Goal: Task Accomplishment & Management: Complete application form

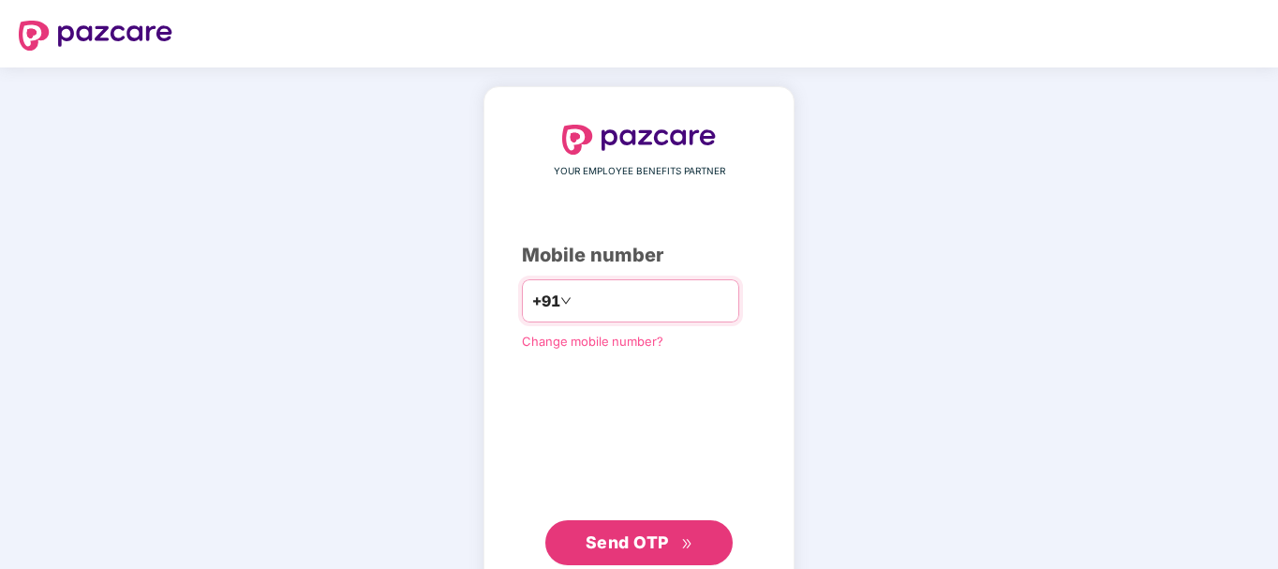
click at [583, 297] on input "number" at bounding box center [652, 301] width 154 height 30
type input "**********"
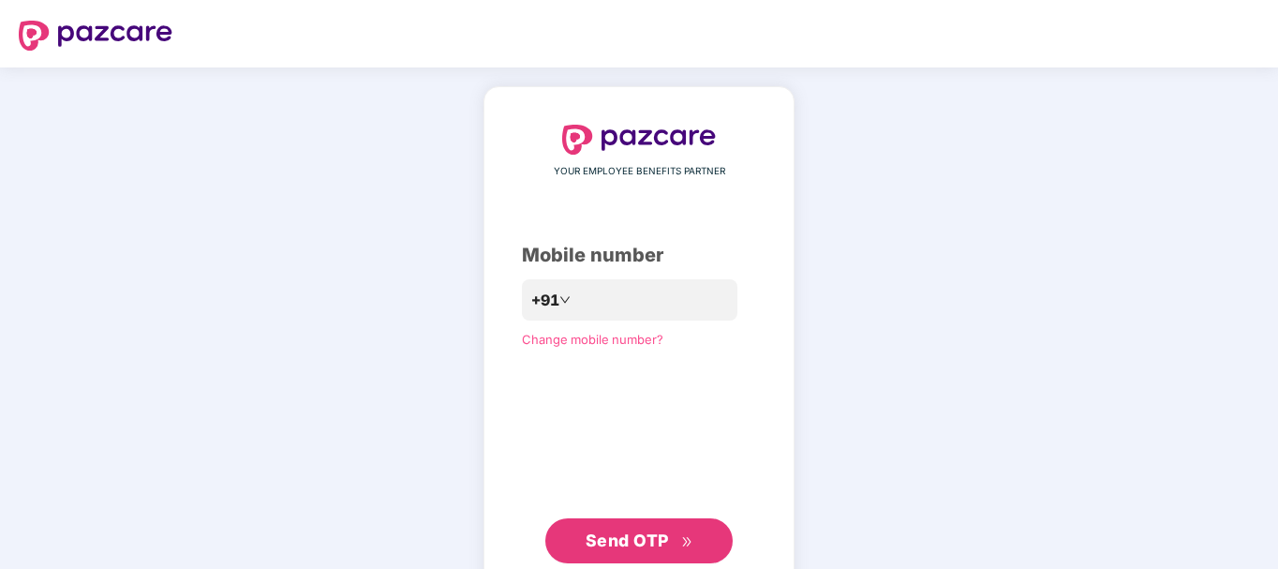
click at [621, 552] on span "Send OTP" at bounding box center [640, 541] width 108 height 26
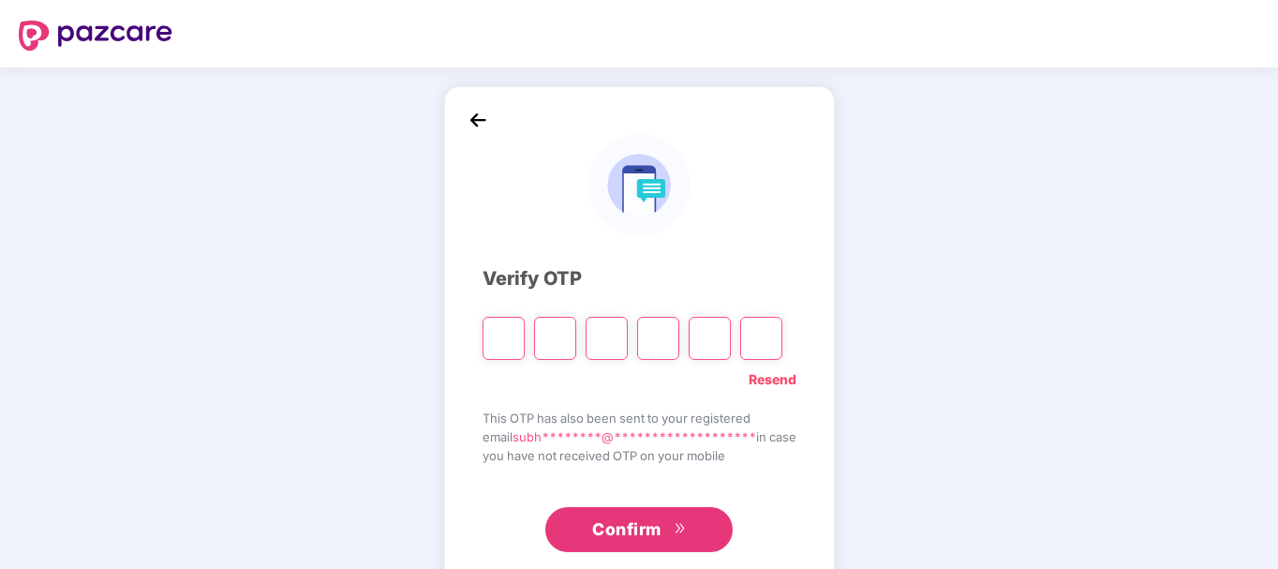
type input "*"
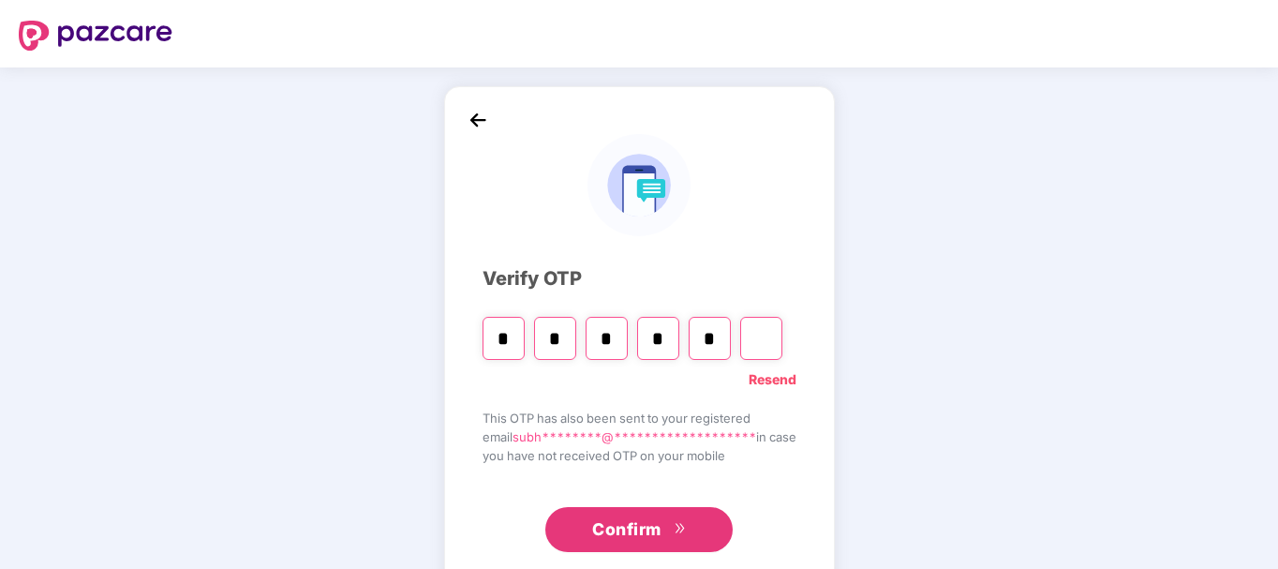
type input "*"
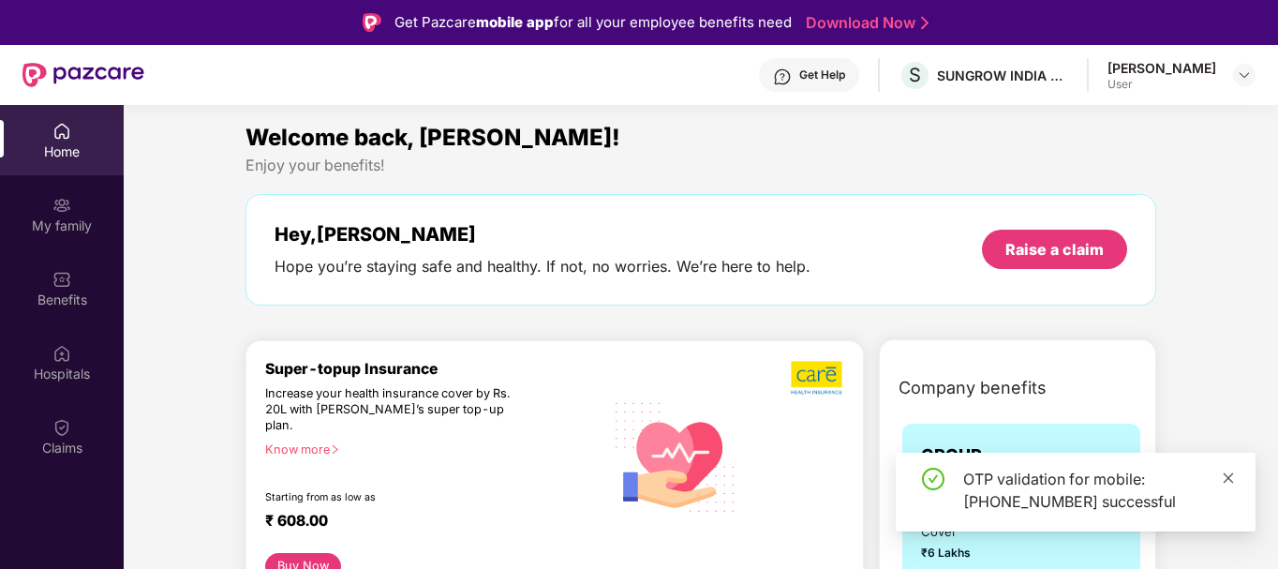
click at [1233, 480] on icon "close" at bounding box center [1228, 477] width 13 height 13
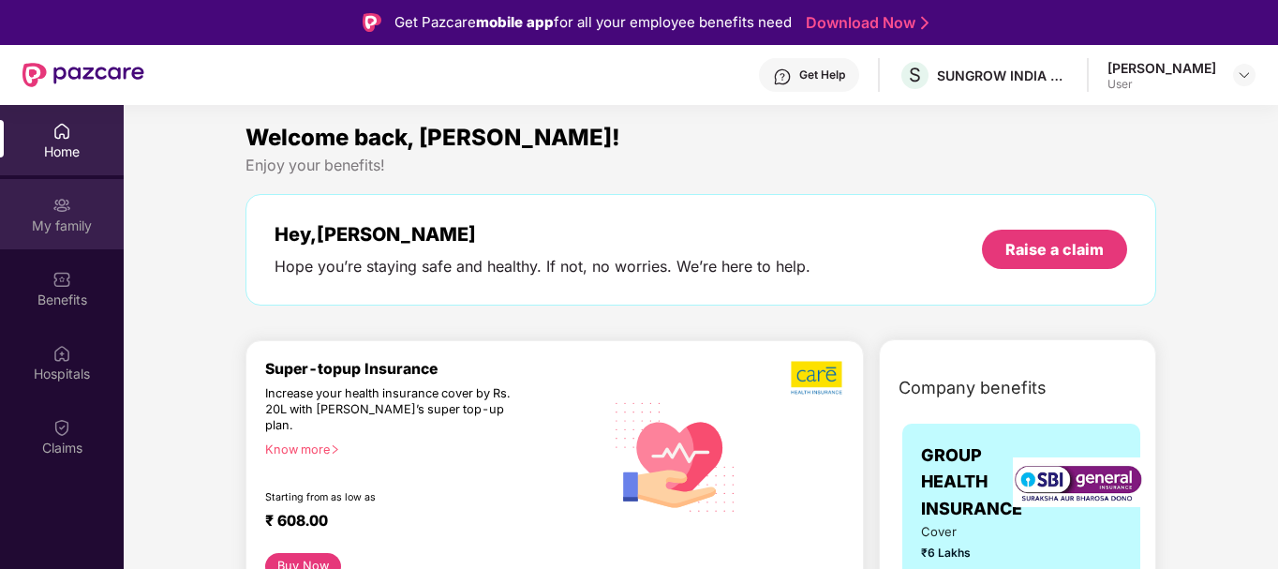
click at [64, 201] on img at bounding box center [61, 205] width 19 height 19
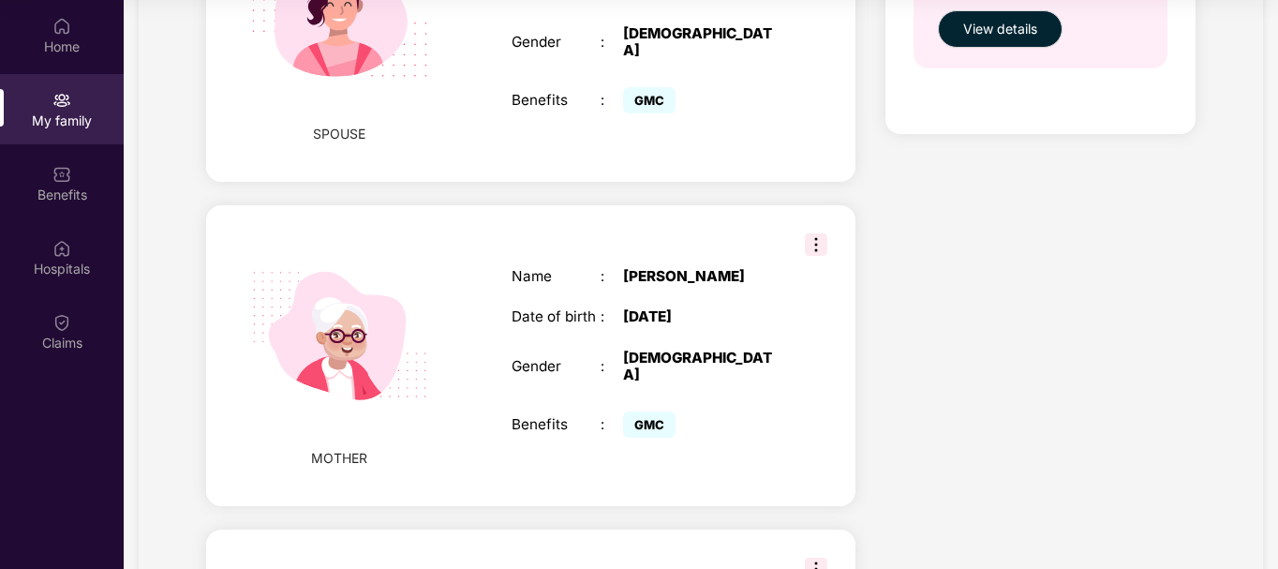
scroll to position [861, 0]
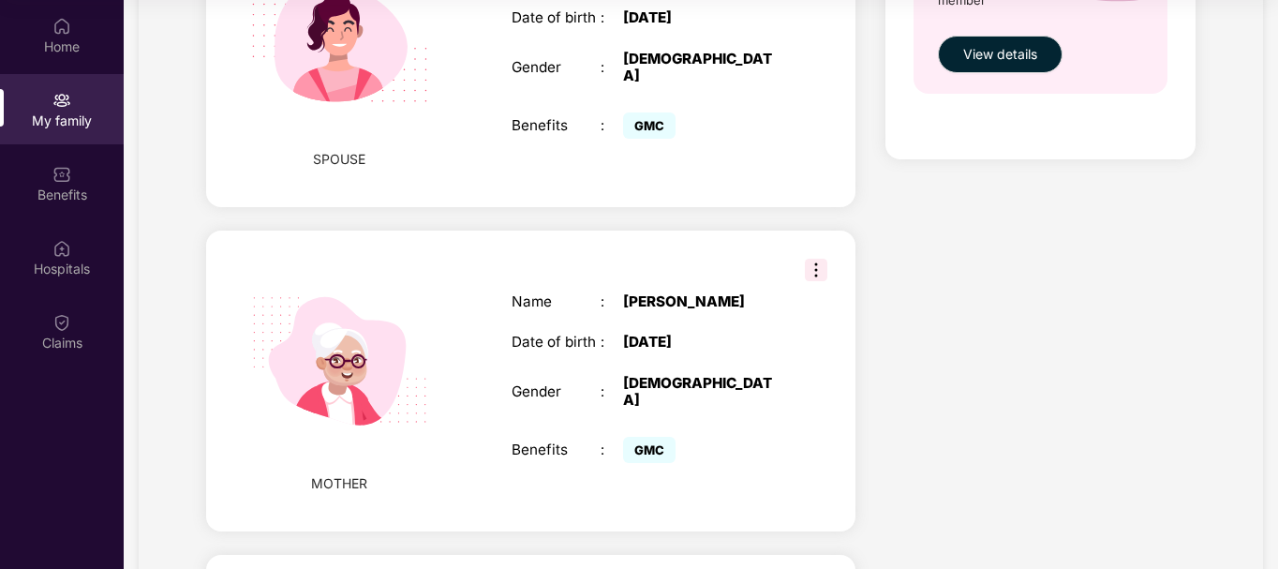
click at [824, 259] on img at bounding box center [816, 270] width 22 height 22
click at [989, 331] on div "Health Cover cover ₹6 Lakhs Policy issued 30 Sept 2024 Policy Expiry 29 Sept 20…" at bounding box center [1041, 67] width 340 height 1622
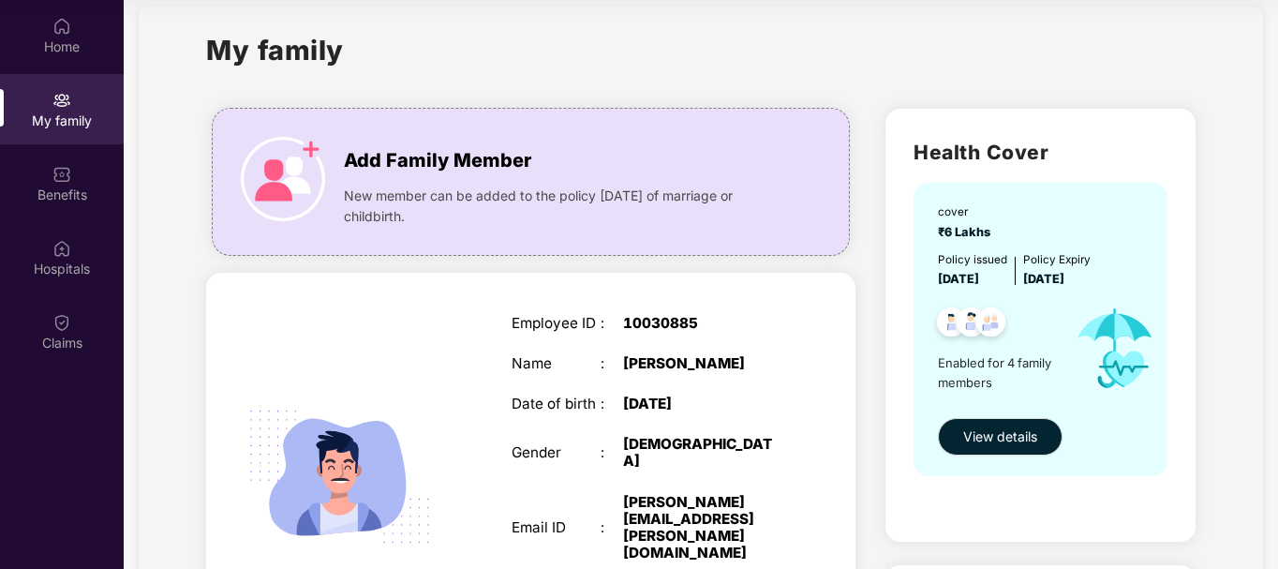
scroll to position [0, 0]
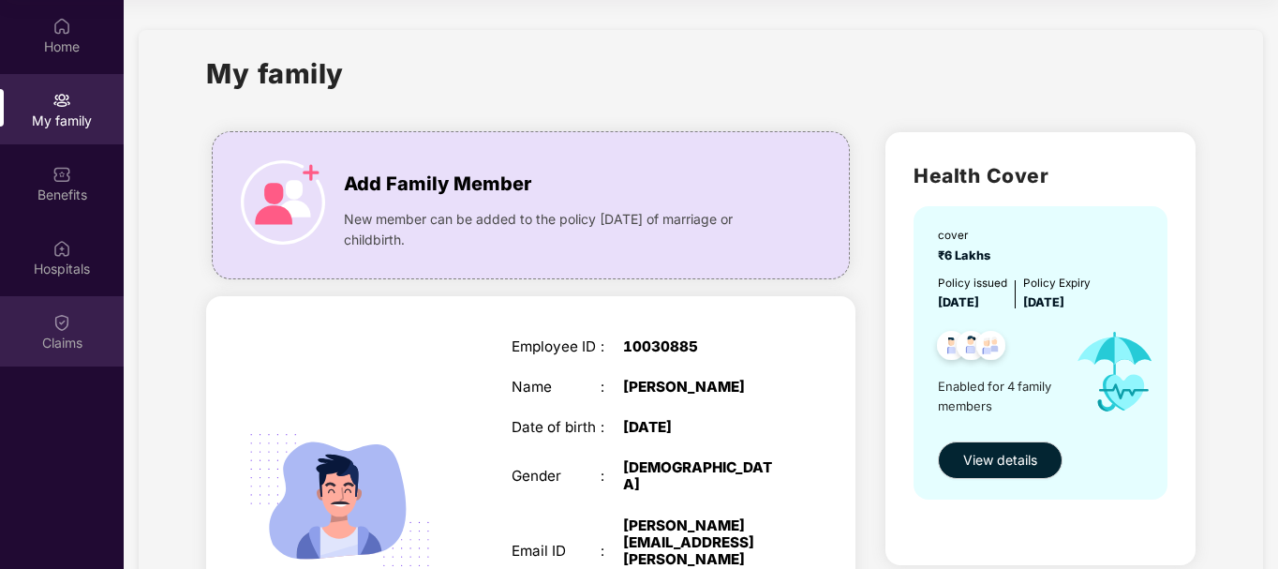
click at [79, 327] on div "Claims" at bounding box center [62, 331] width 124 height 70
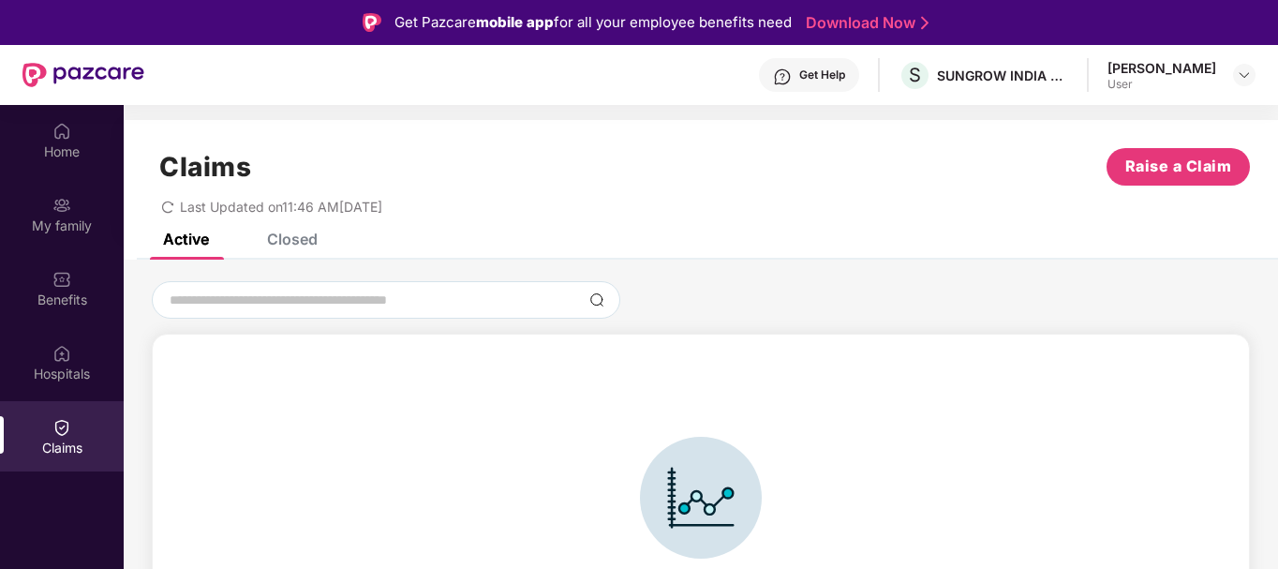
click at [312, 238] on div "Closed" at bounding box center [292, 239] width 51 height 19
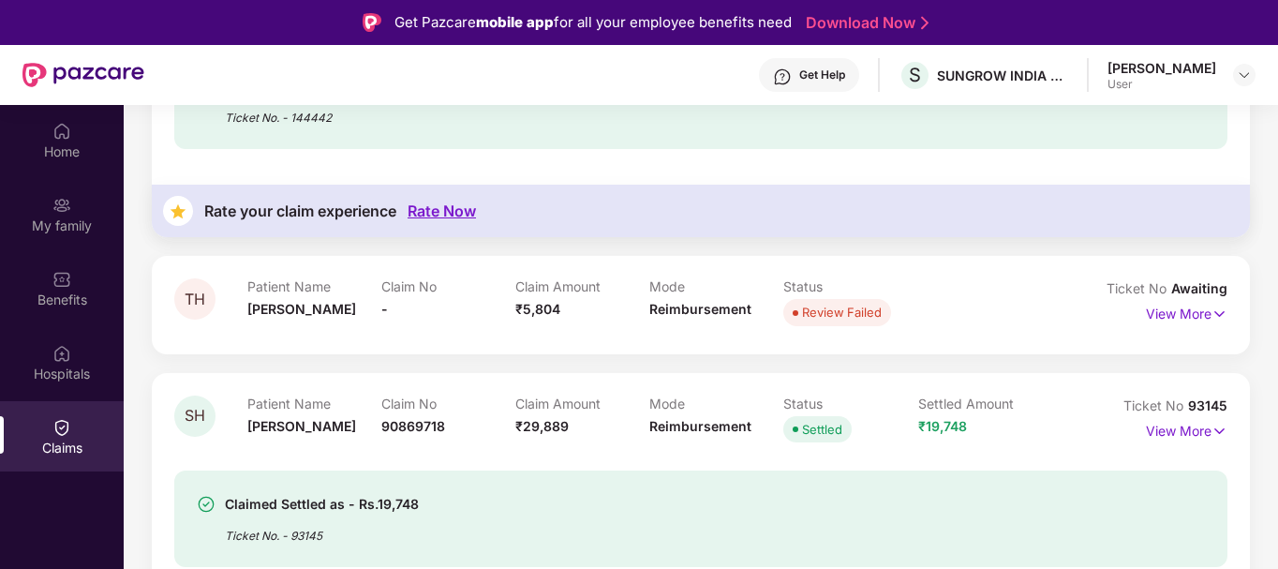
scroll to position [496, 0]
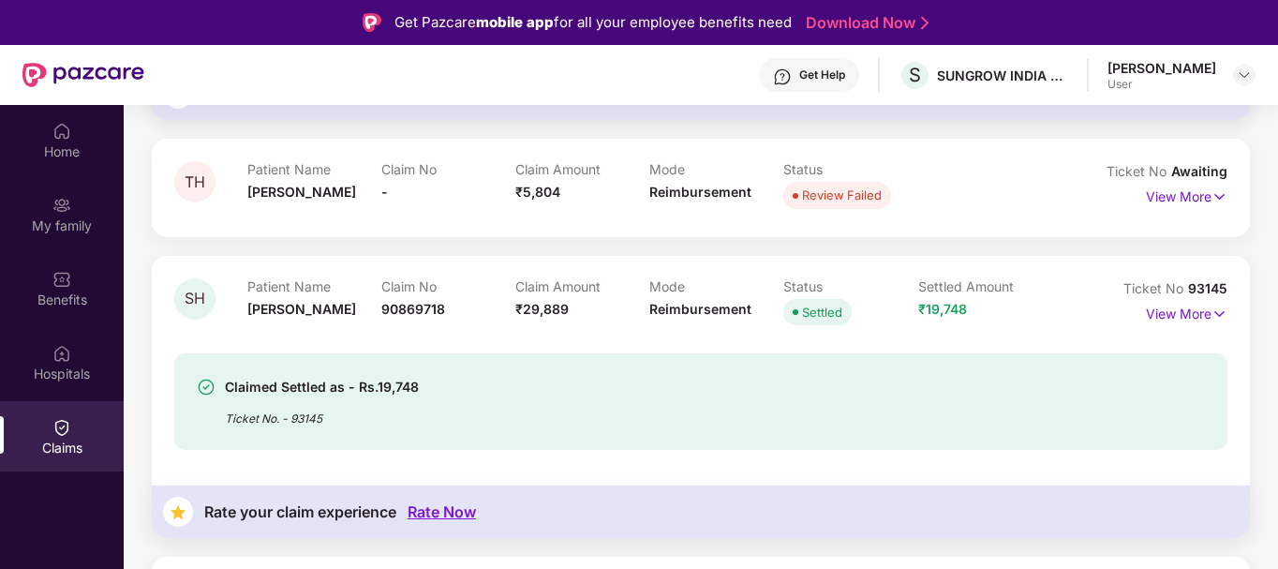
drag, startPoint x: 1009, startPoint y: 301, endPoint x: 1030, endPoint y: 327, distance: 33.4
click at [1030, 327] on div "Settled Amount ₹19,748" at bounding box center [985, 304] width 134 height 52
click at [1209, 308] on p "View More" at bounding box center [1187, 311] width 82 height 25
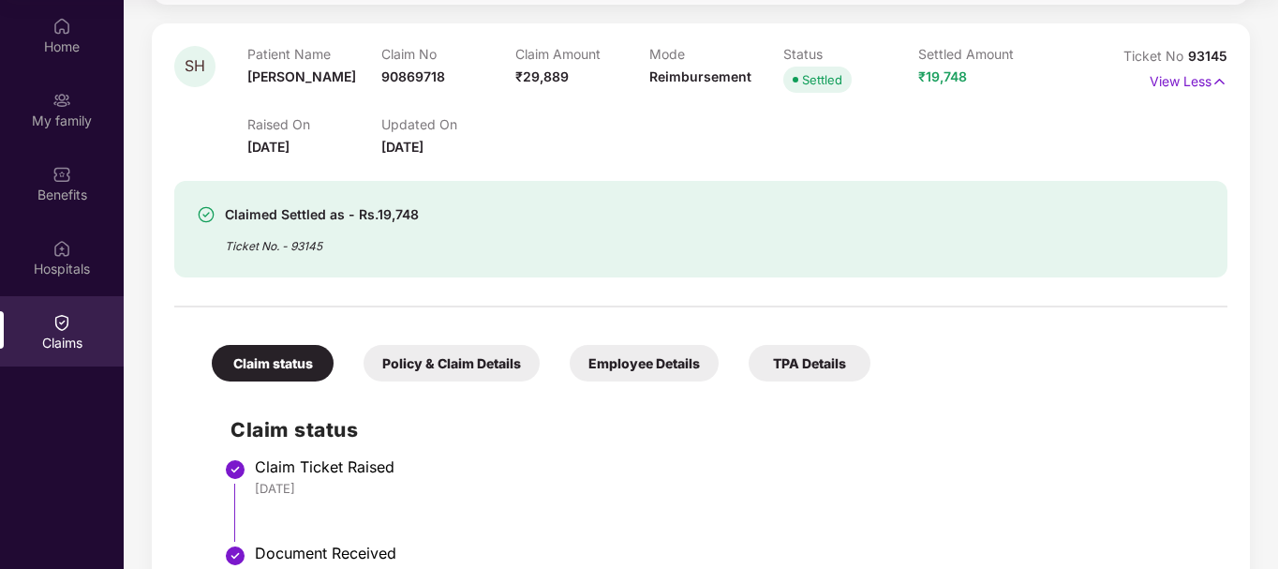
scroll to position [645, 0]
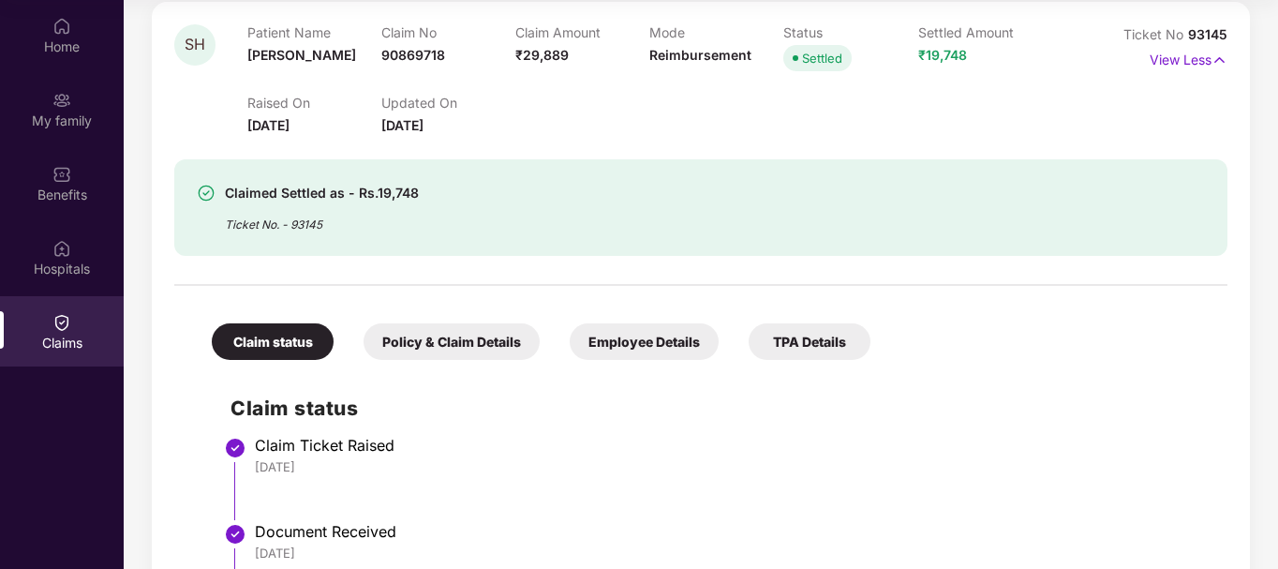
click at [515, 341] on div "Policy & Claim Details" at bounding box center [452, 341] width 176 height 37
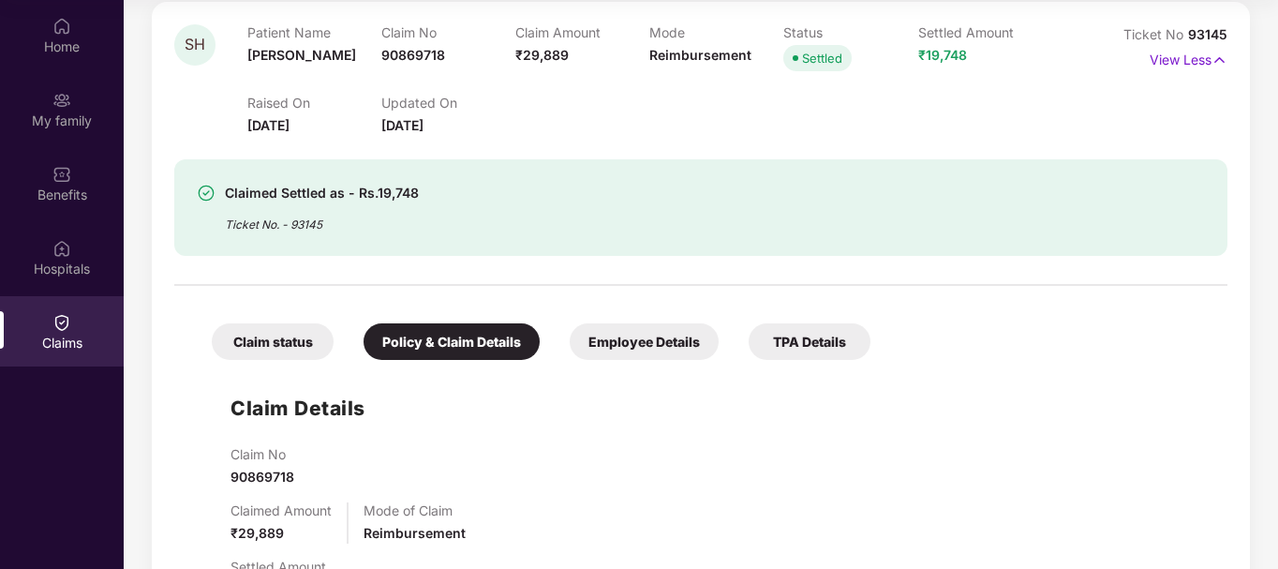
click at [661, 350] on div "Employee Details" at bounding box center [644, 341] width 149 height 37
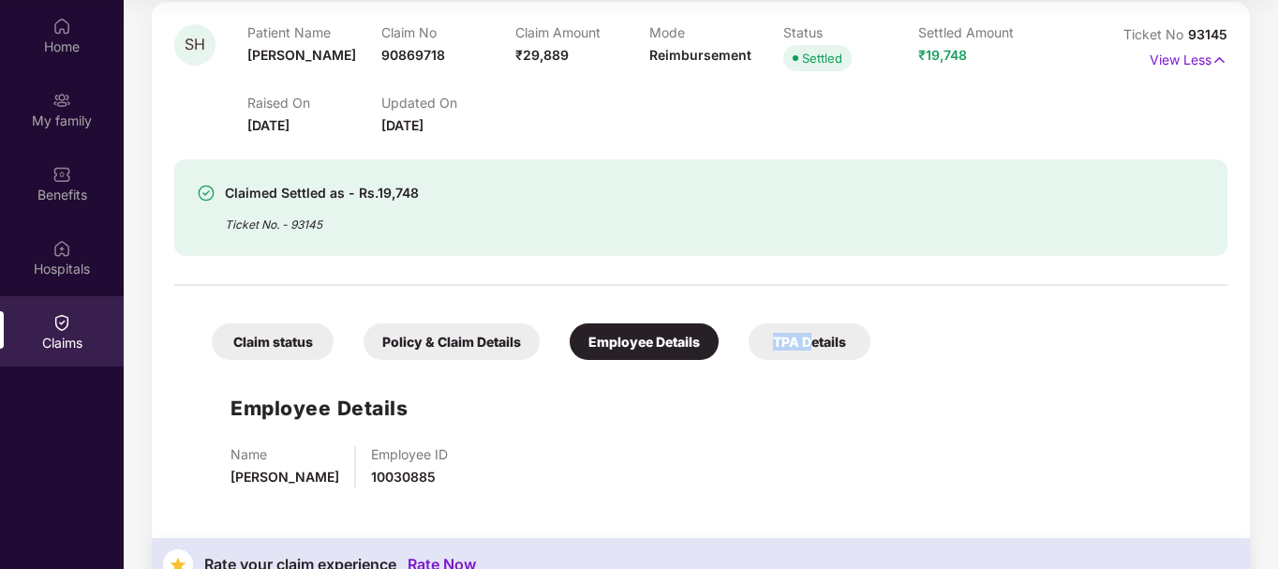
drag, startPoint x: 751, startPoint y: 349, endPoint x: 806, endPoint y: 338, distance: 56.2
click at [806, 338] on div "TPA Details" at bounding box center [810, 341] width 122 height 37
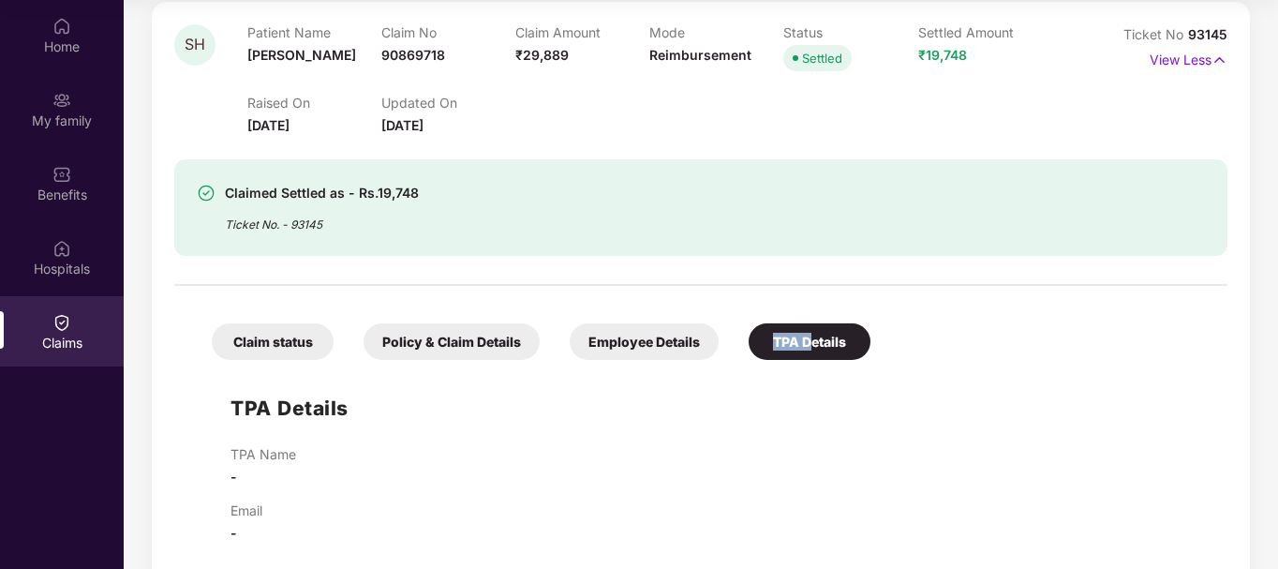
click at [806, 338] on div "TPA Details" at bounding box center [810, 341] width 122 height 37
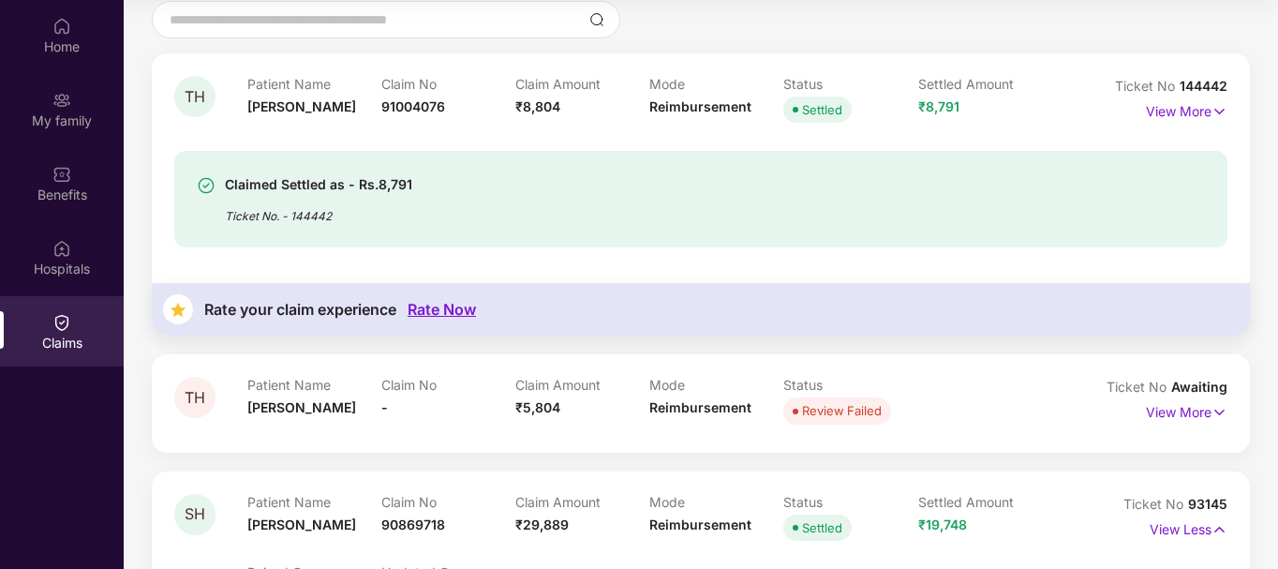
scroll to position [0, 0]
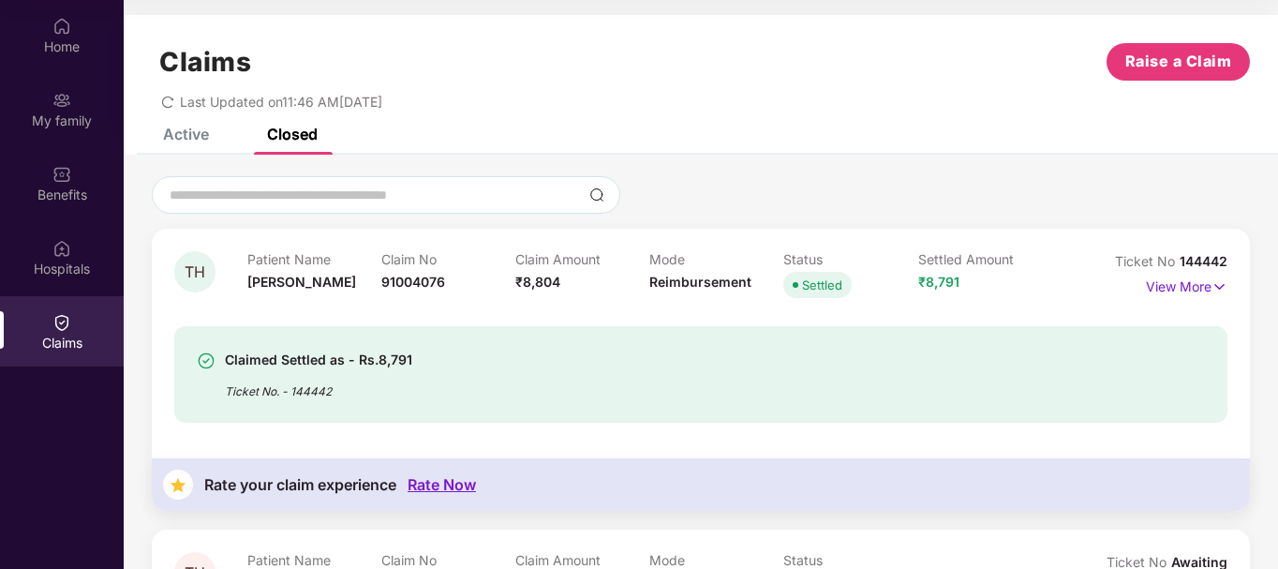
click at [959, 308] on div "Claimed Settled as - Rs.8,791 Ticket No. - 144442" at bounding box center [700, 363] width 1053 height 120
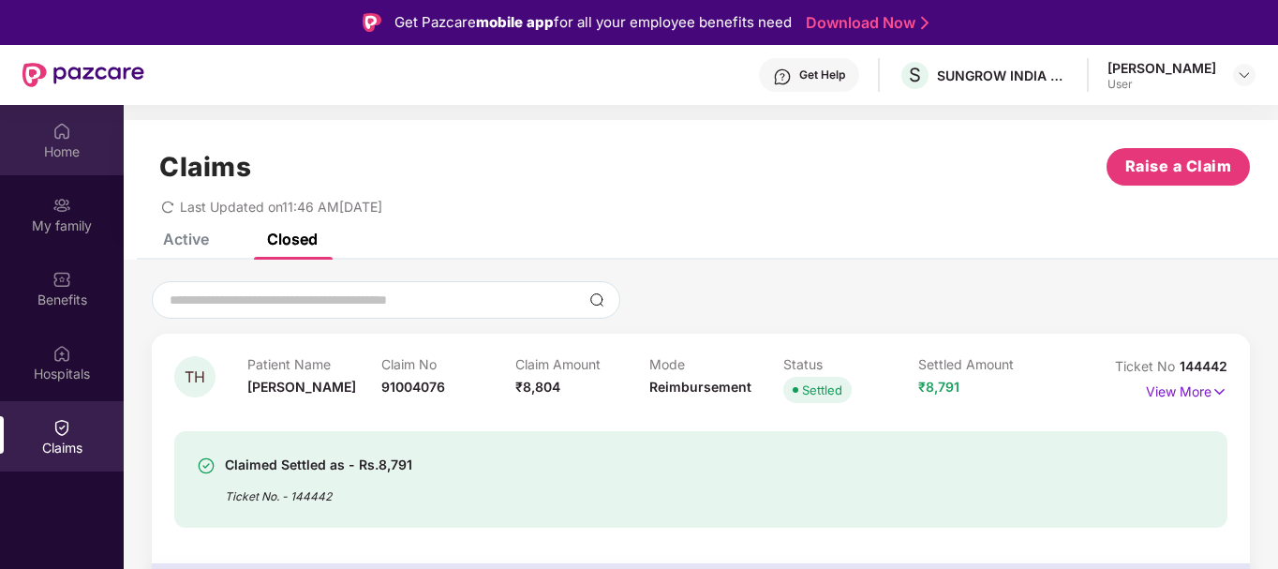
click at [67, 128] on img at bounding box center [61, 131] width 19 height 19
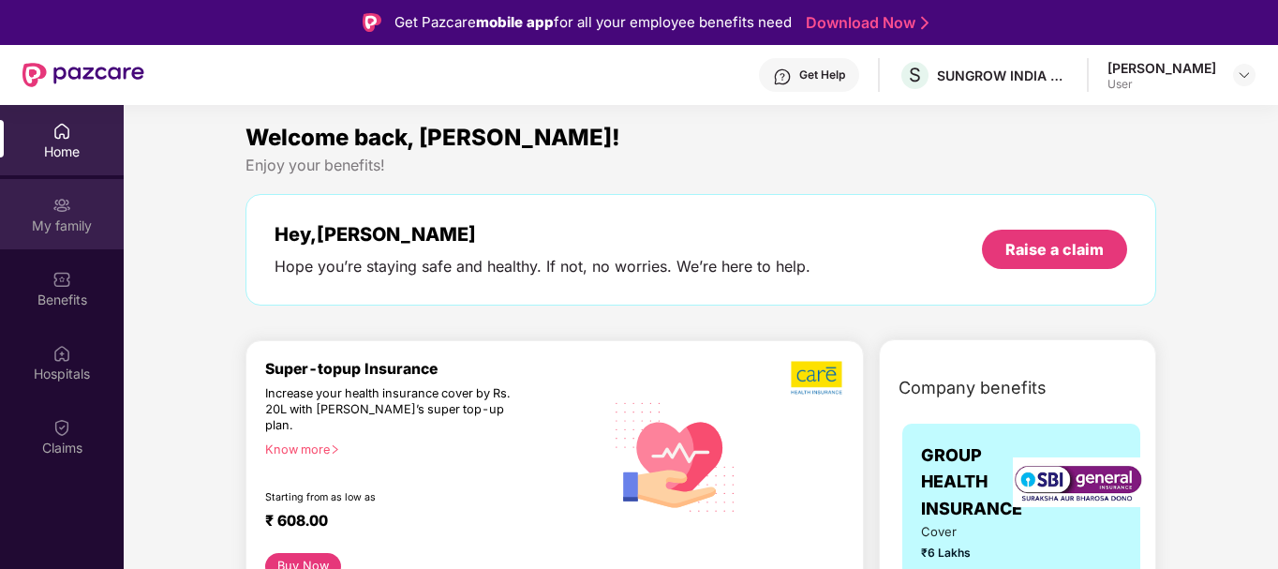
click at [54, 212] on img at bounding box center [61, 205] width 19 height 19
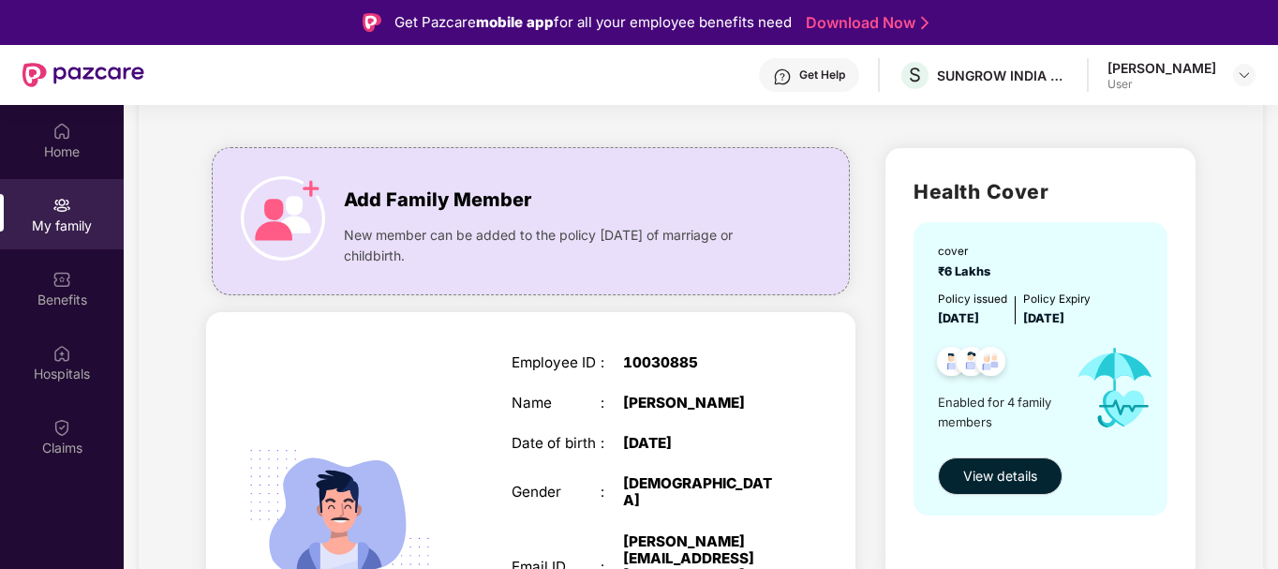
scroll to position [87, 0]
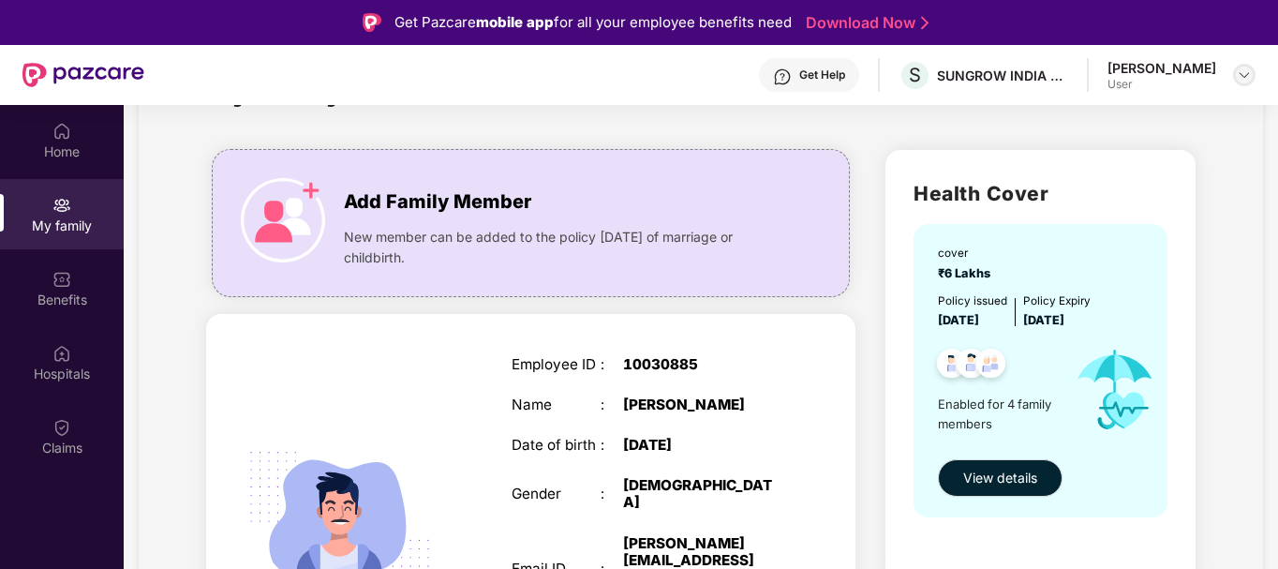
click at [1246, 78] on img at bounding box center [1244, 74] width 15 height 15
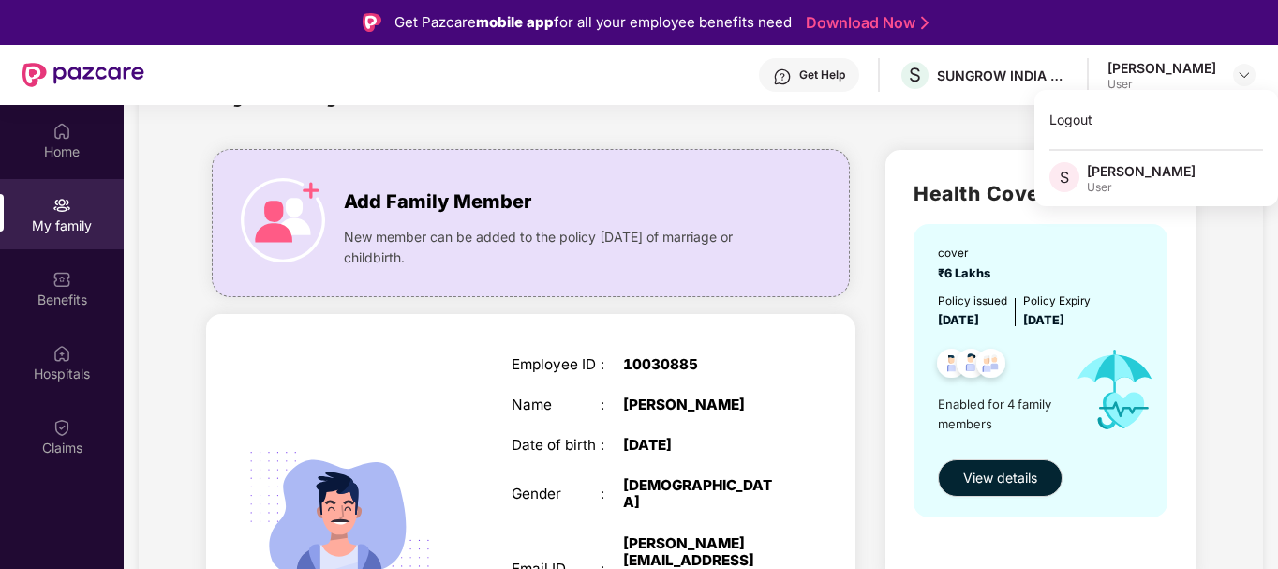
click at [471, 455] on div "SELF Employee ID : 10030885 Name : Subham Hazra Date of birth : 04 Dec 1993 Gen…" at bounding box center [530, 538] width 649 height 448
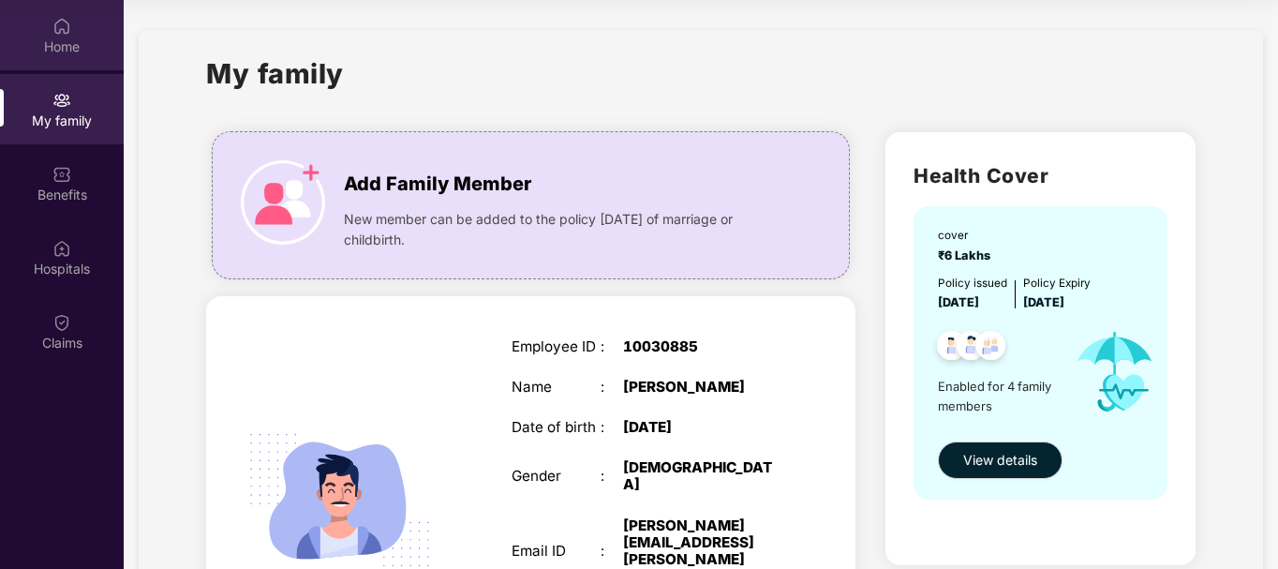
scroll to position [0, 0]
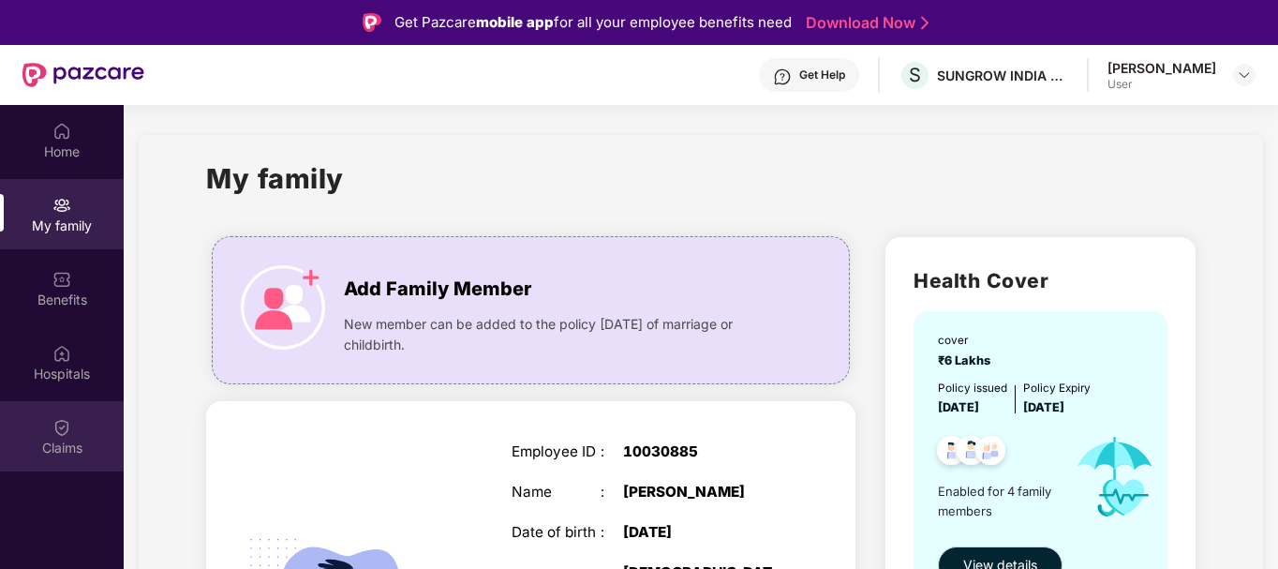
click at [67, 444] on div "Claims" at bounding box center [62, 448] width 124 height 19
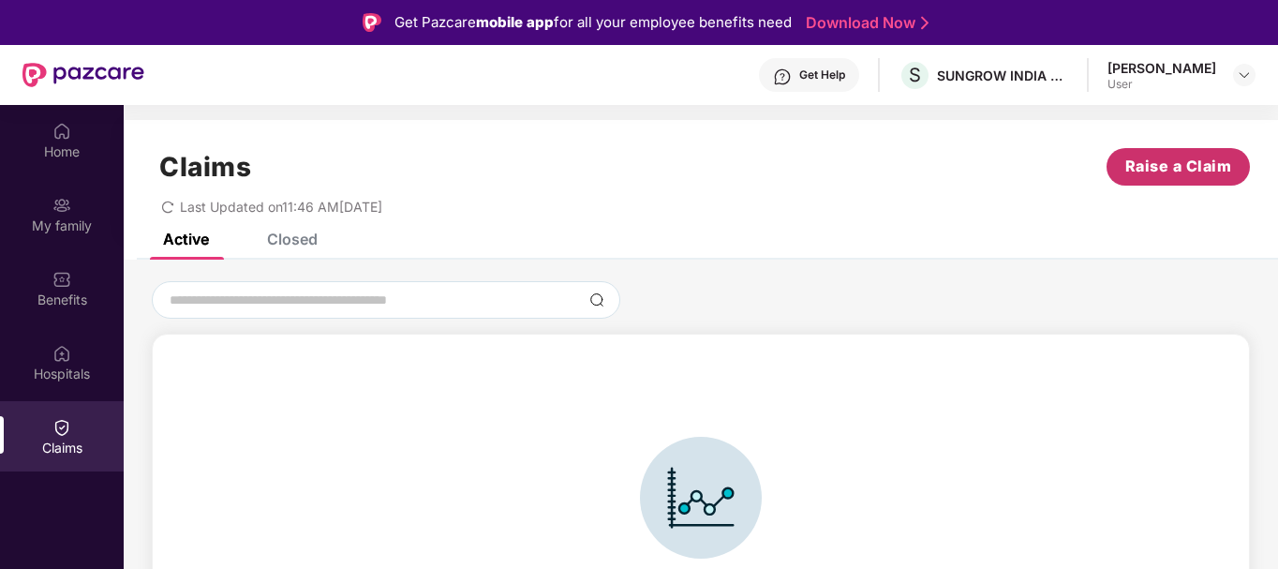
click at [1153, 161] on span "Raise a Claim" at bounding box center [1179, 166] width 107 height 23
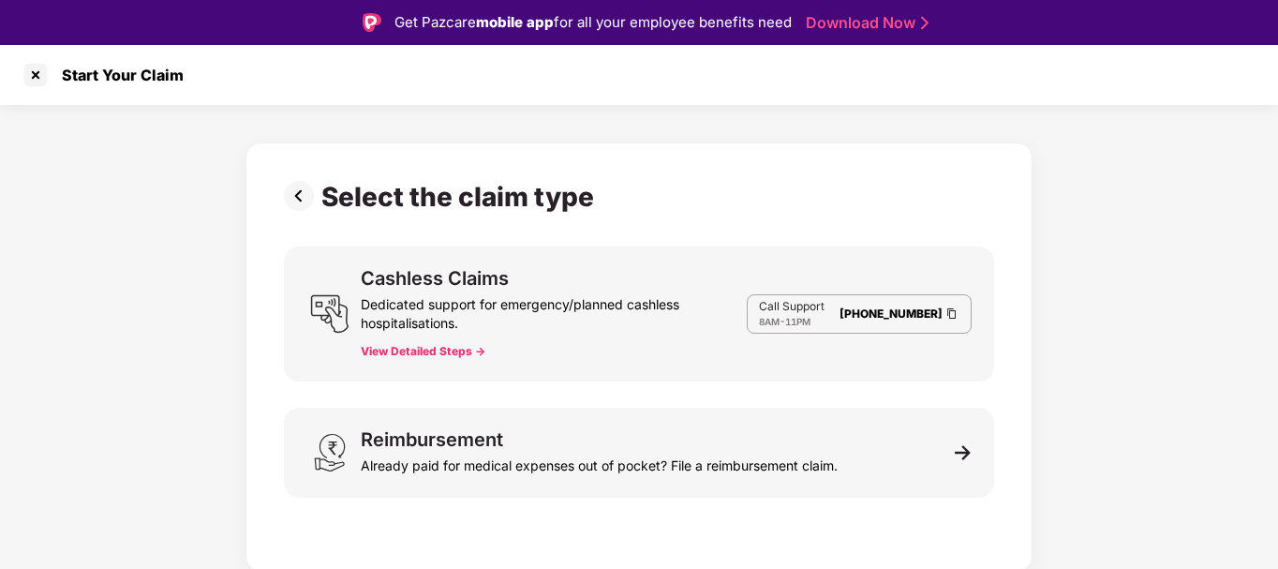
scroll to position [45, 0]
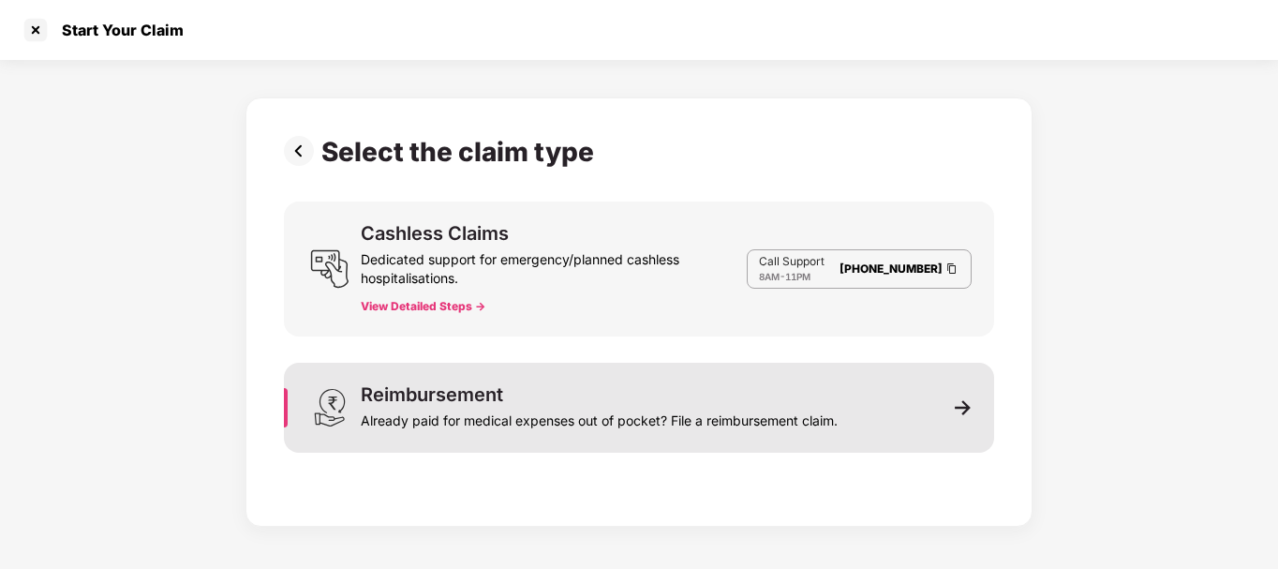
click at [850, 398] on div "Reimbursement Already paid for medical expenses out of pocket? File a reimburse…" at bounding box center [639, 408] width 710 height 90
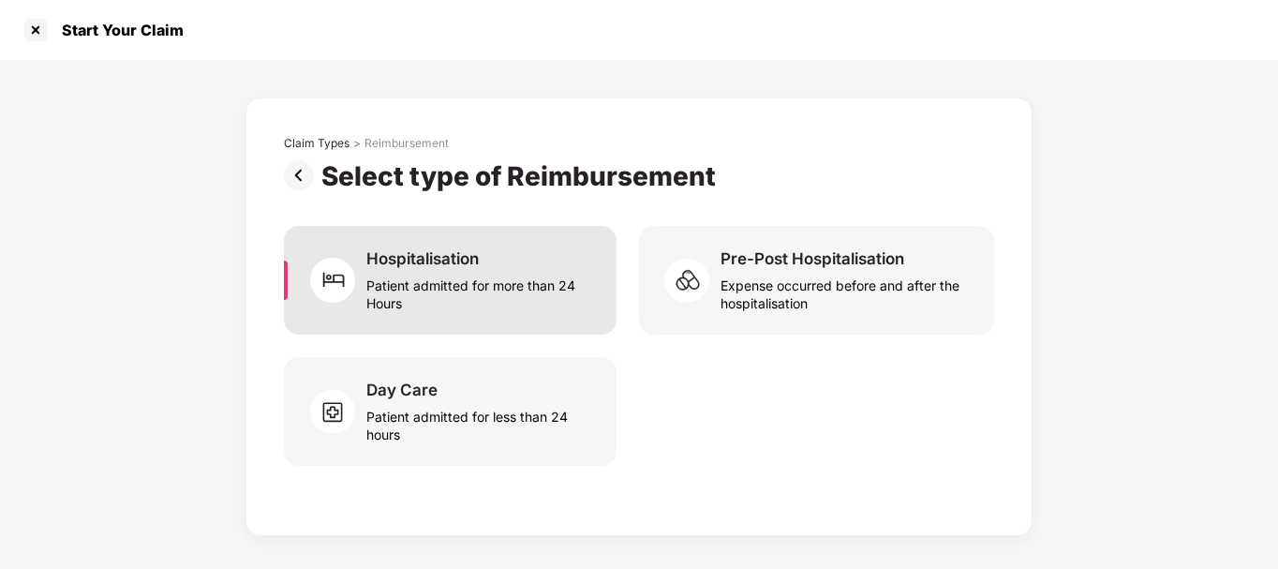
click at [474, 313] on div "Hospitalisation Patient admitted for more than 24 Hours" at bounding box center [450, 280] width 333 height 109
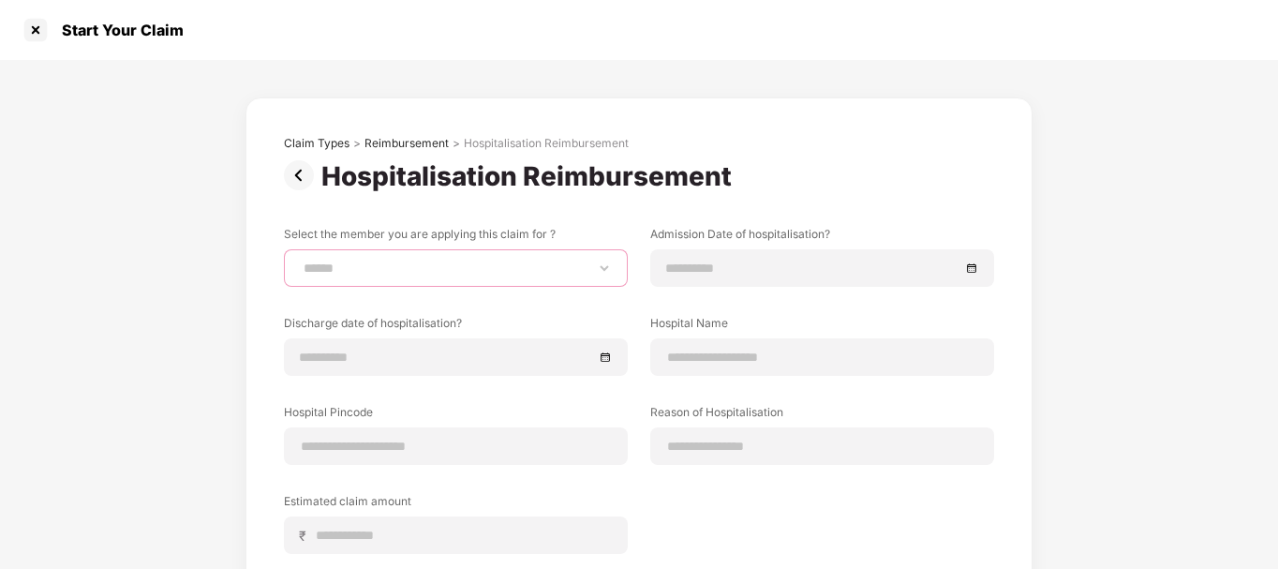
click at [535, 267] on select "**********" at bounding box center [456, 268] width 312 height 15
select select "**********"
click at [300, 261] on select "**********" at bounding box center [456, 268] width 312 height 15
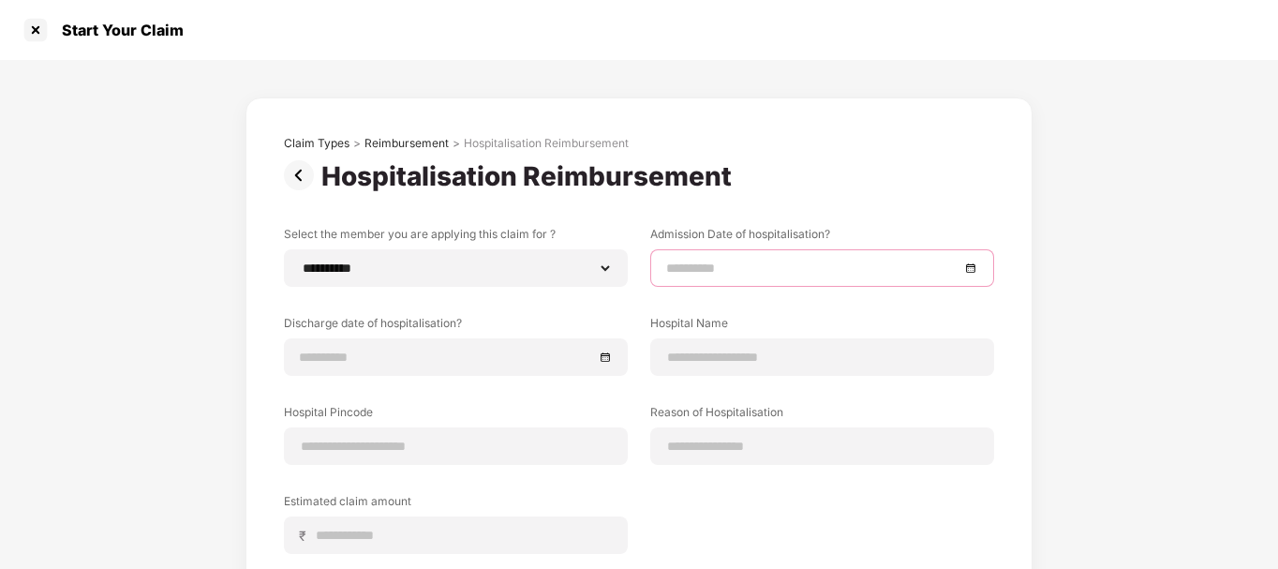
click at [766, 271] on input at bounding box center [812, 268] width 293 height 21
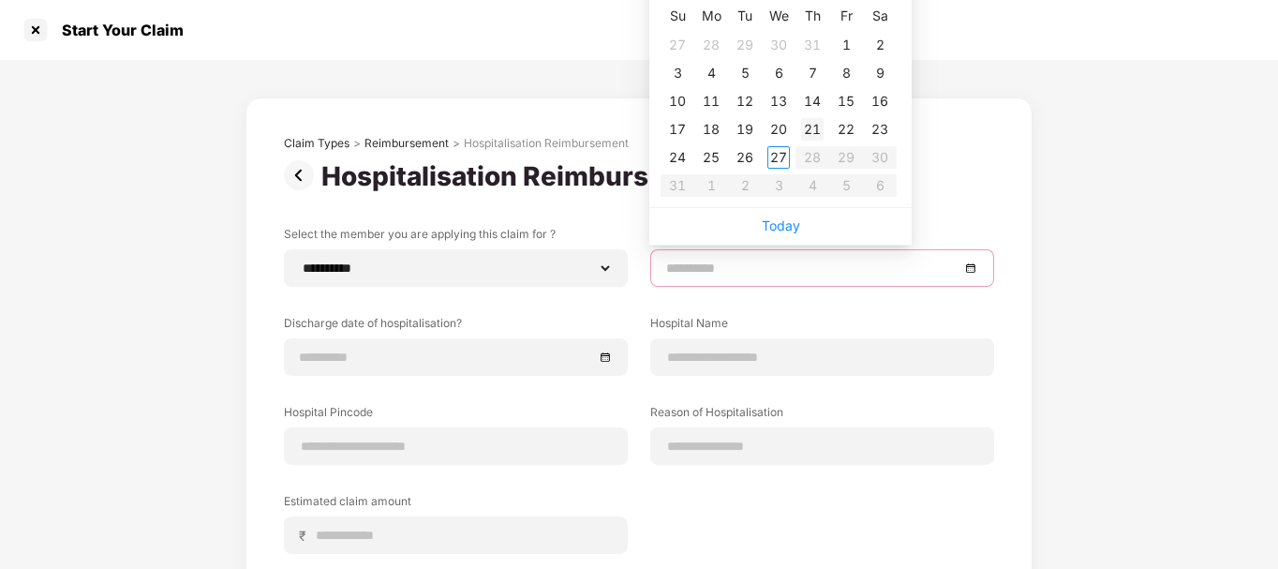
type input "**********"
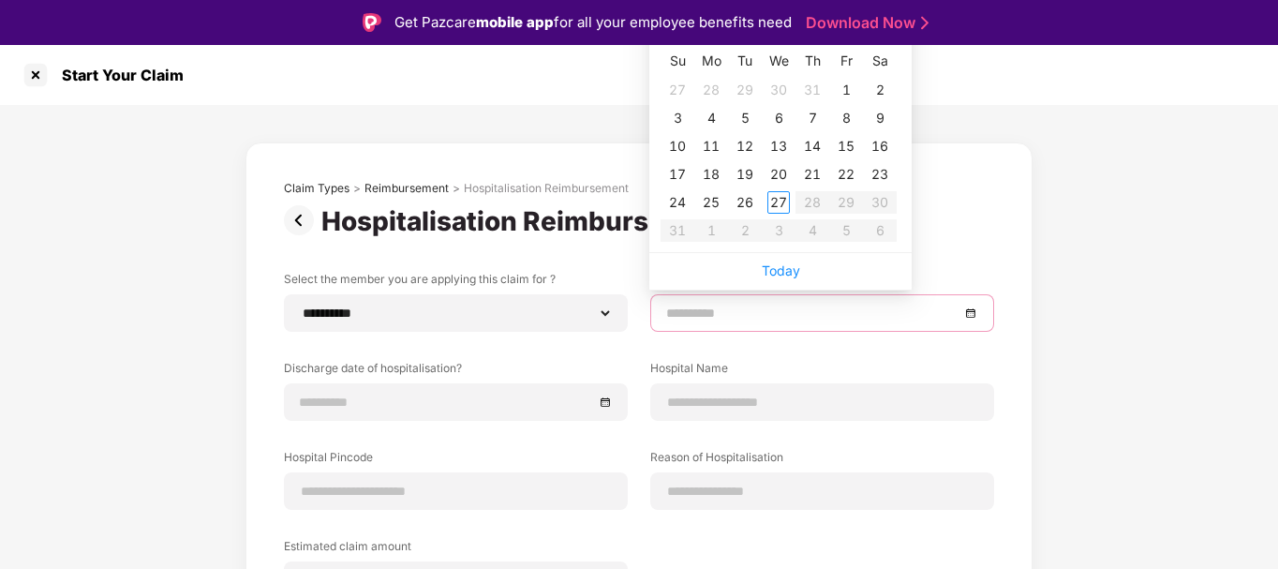
type input "**********"
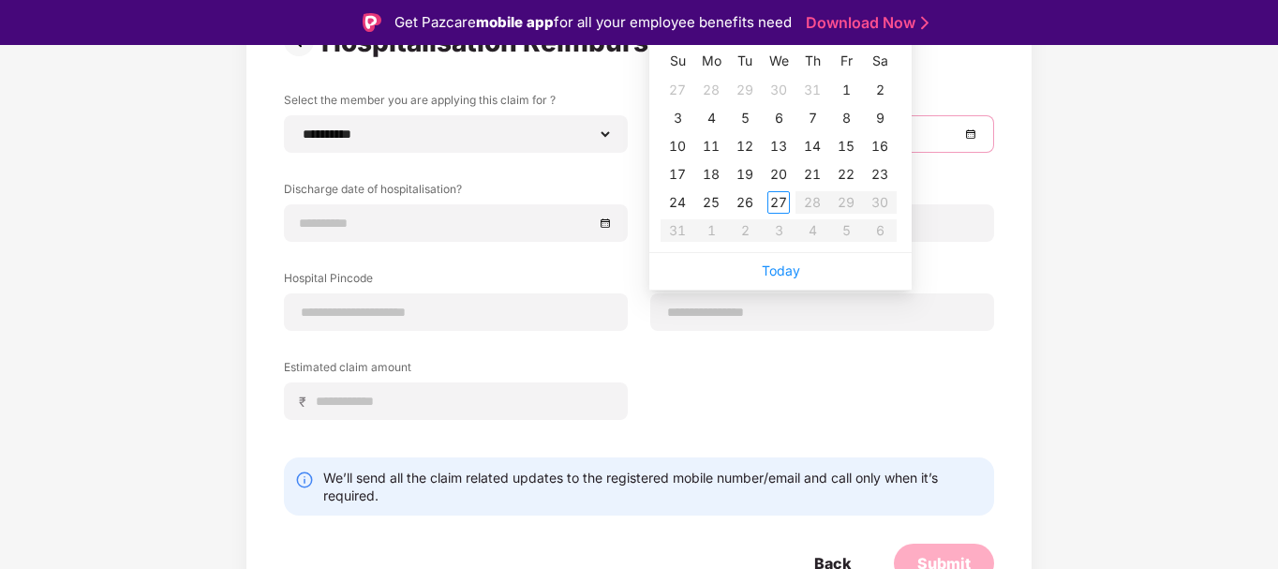
scroll to position [182, 0]
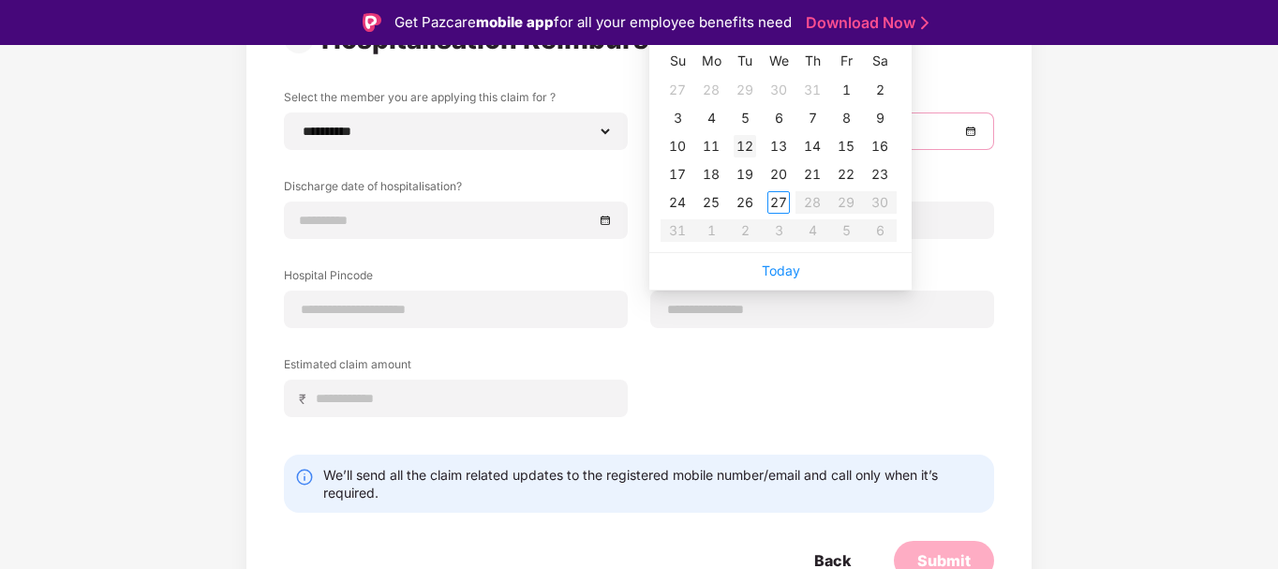
type input "**********"
click at [1119, 168] on div "**********" at bounding box center [639, 275] width 1278 height 705
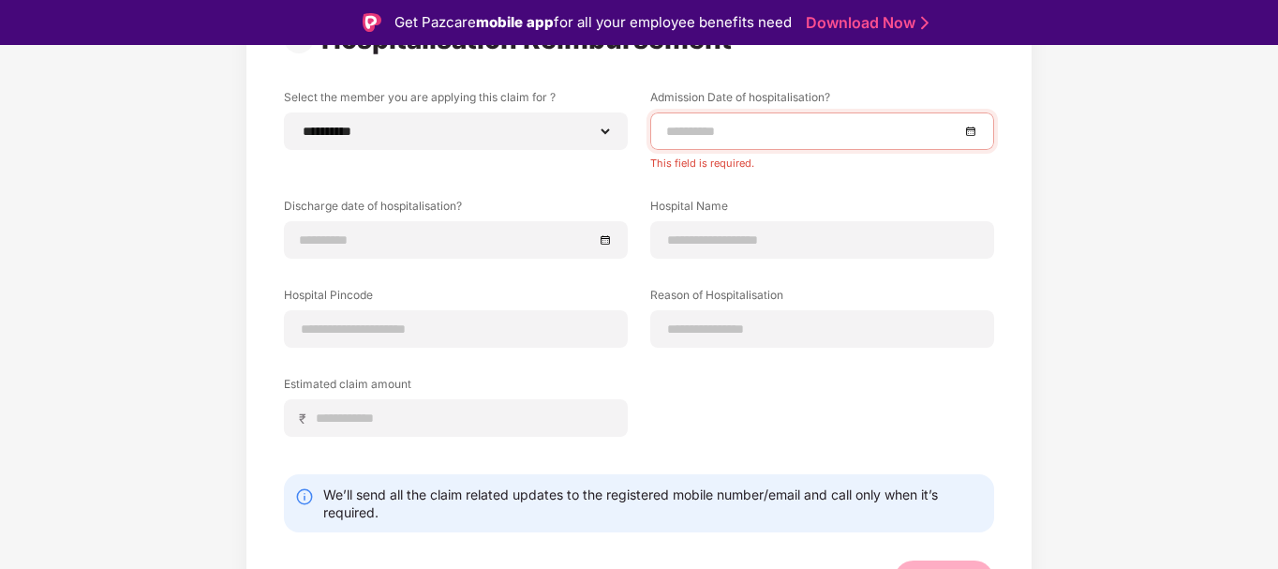
click at [974, 134] on div at bounding box center [822, 131] width 312 height 21
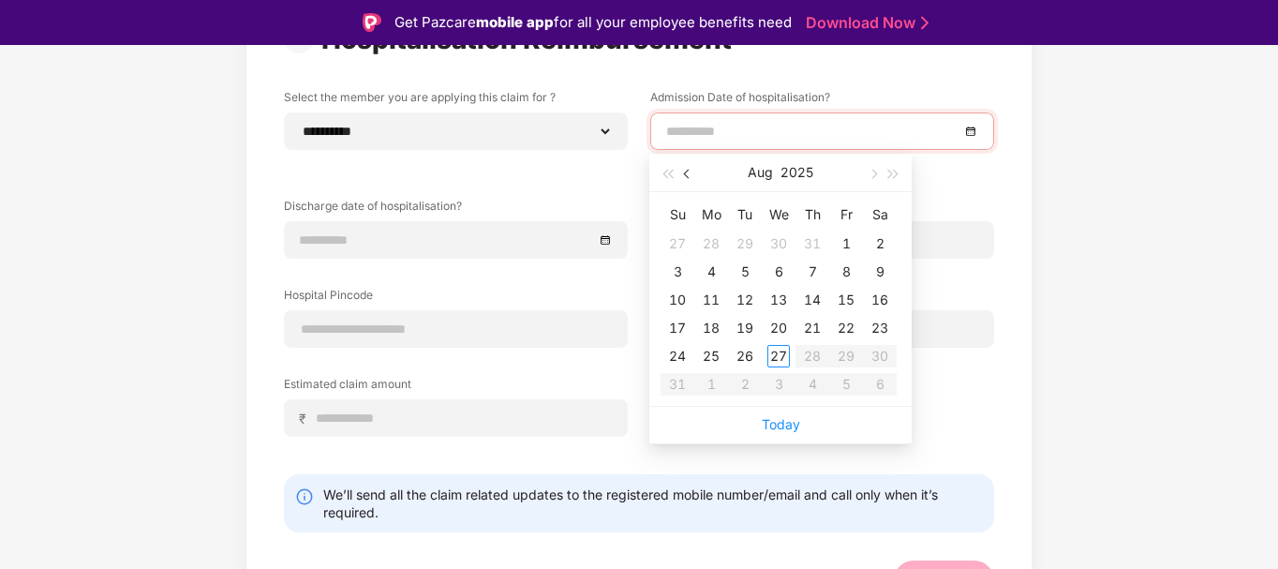
click at [684, 172] on button "button" at bounding box center [688, 172] width 21 height 37
type input "**********"
click at [778, 303] on div "14" at bounding box center [779, 300] width 22 height 22
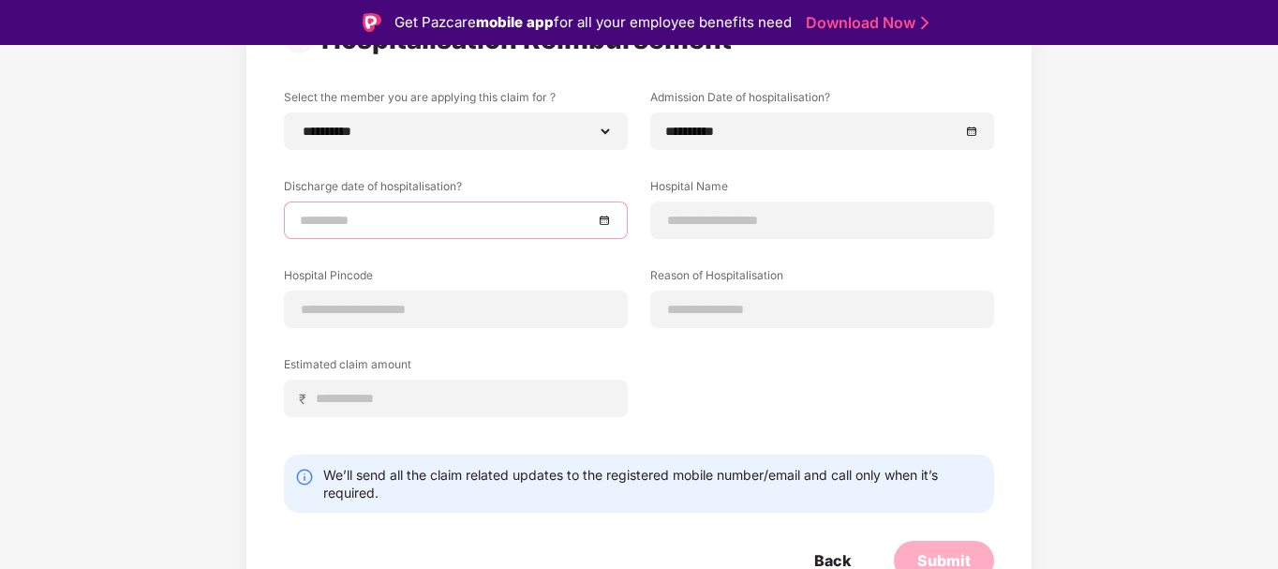
click at [493, 220] on input at bounding box center [446, 220] width 293 height 21
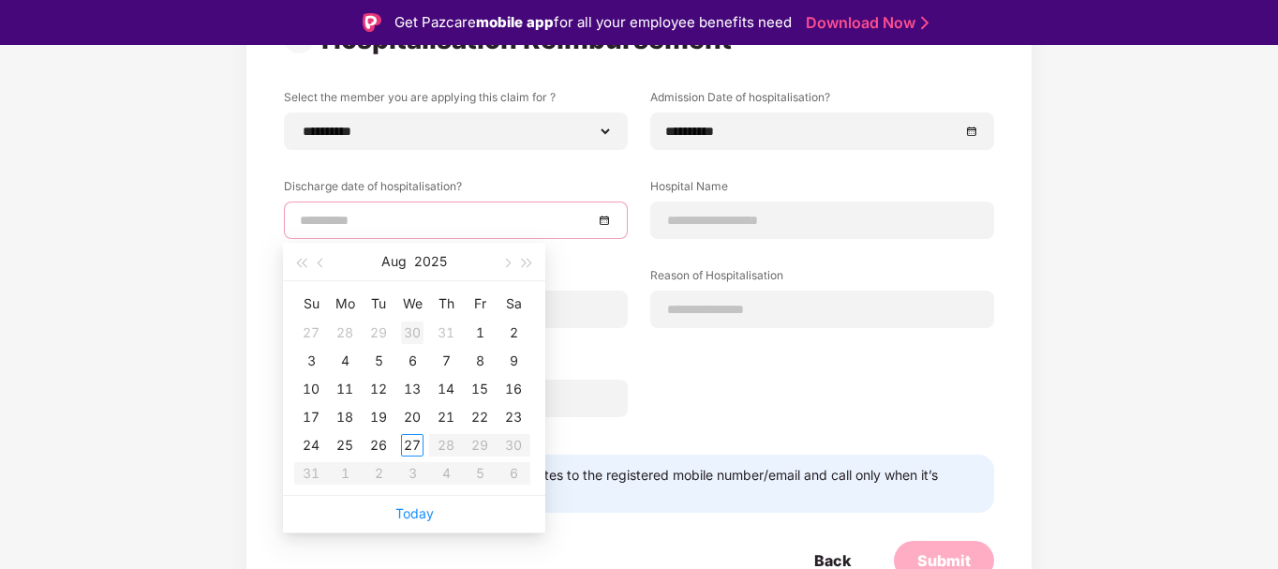
type input "**********"
click at [314, 264] on button "button" at bounding box center [321, 261] width 21 height 37
click at [316, 264] on button "button" at bounding box center [321, 261] width 21 height 37
type input "**********"
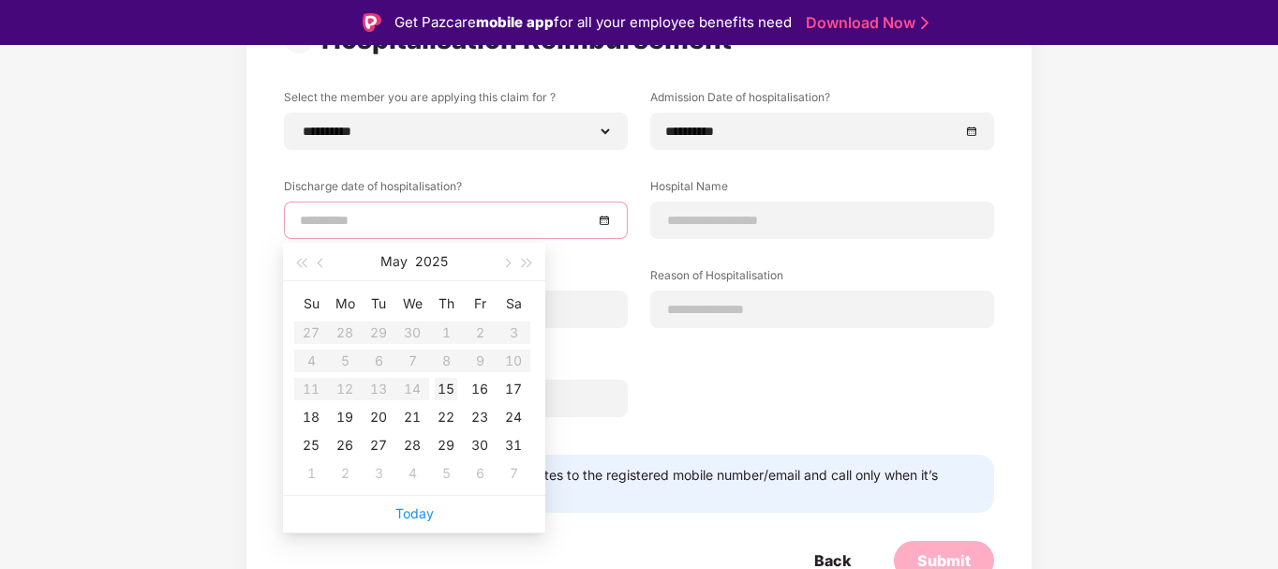
click at [450, 388] on div "15" at bounding box center [446, 389] width 22 height 22
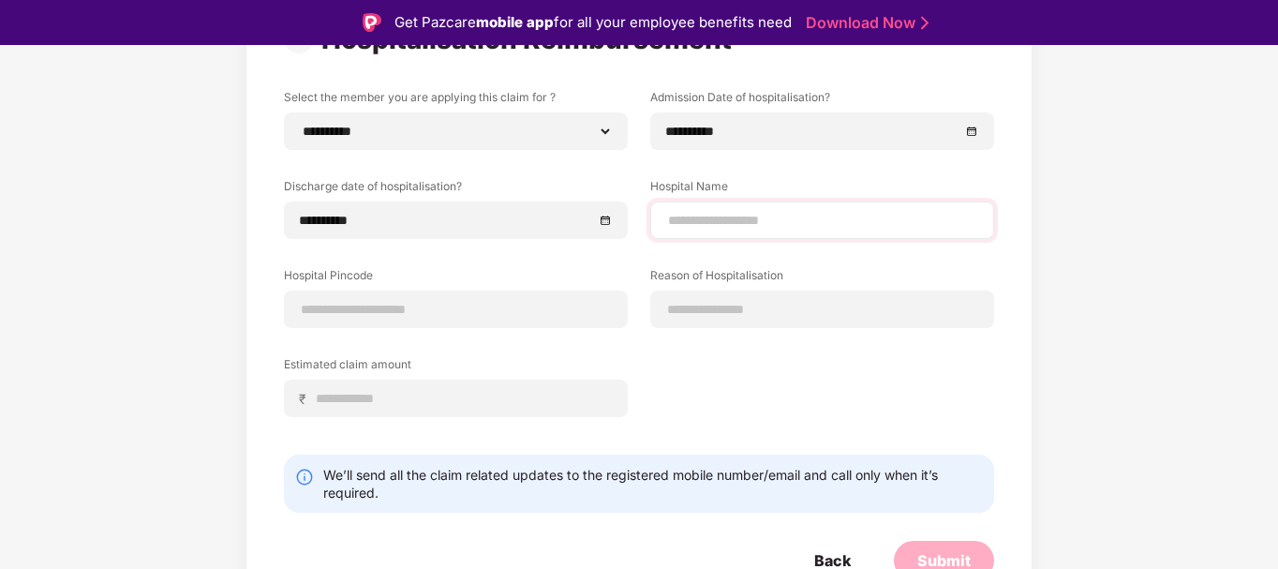
click at [802, 234] on div at bounding box center [822, 219] width 344 height 37
click at [798, 225] on input at bounding box center [822, 221] width 312 height 20
type input "**********"
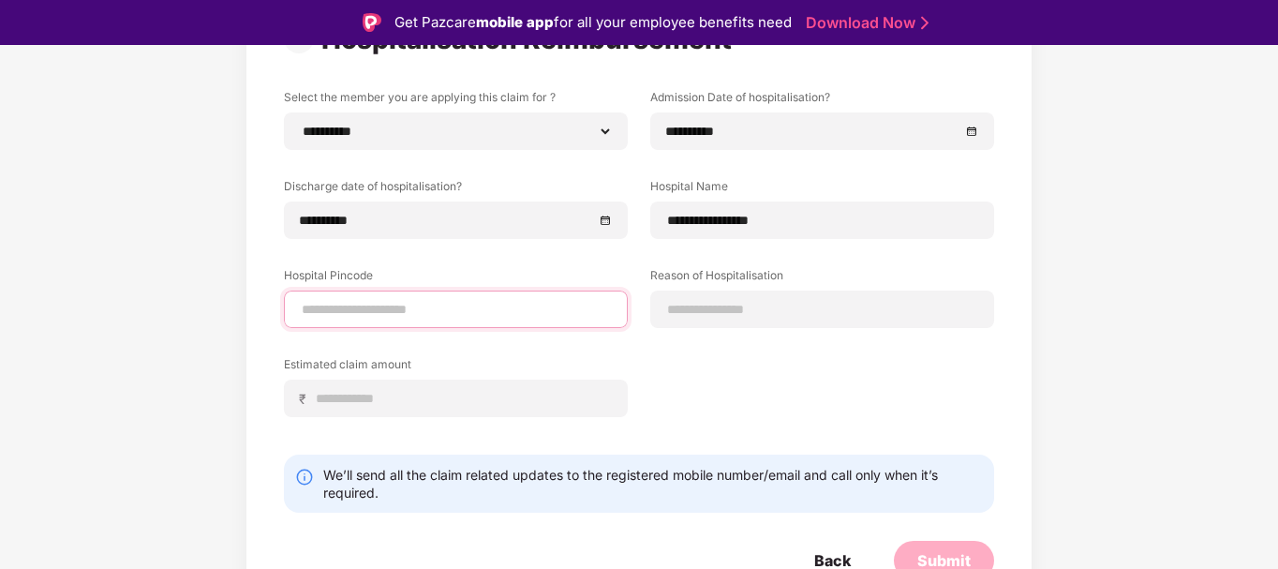
click at [511, 303] on input at bounding box center [456, 310] width 312 height 20
type input "******"
select select "*******"
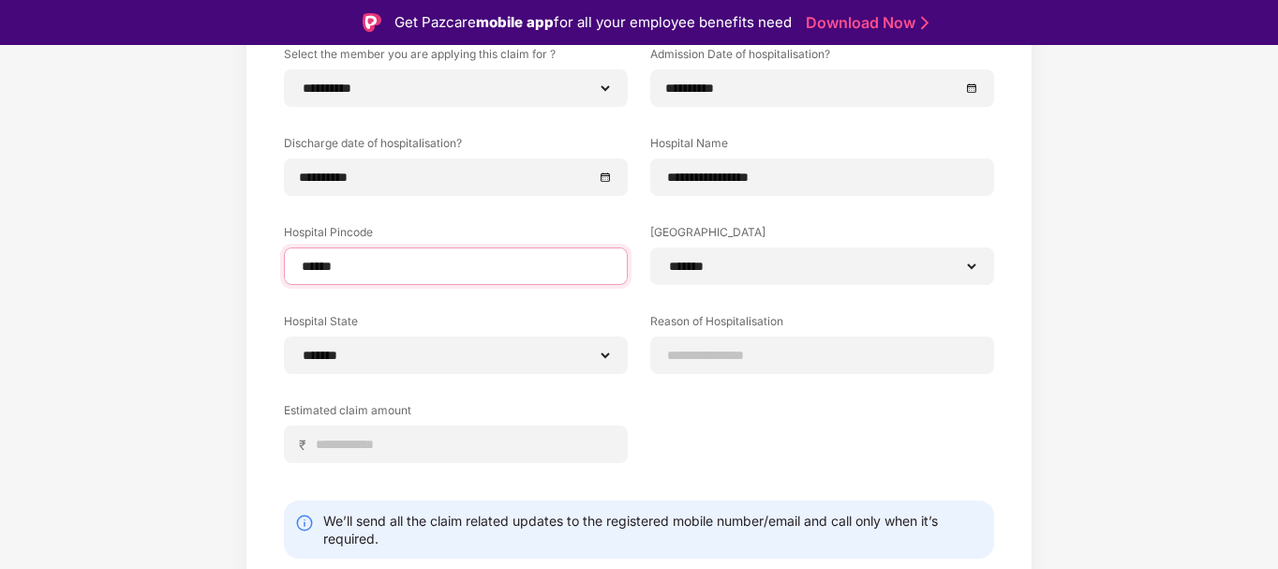
scroll to position [278, 0]
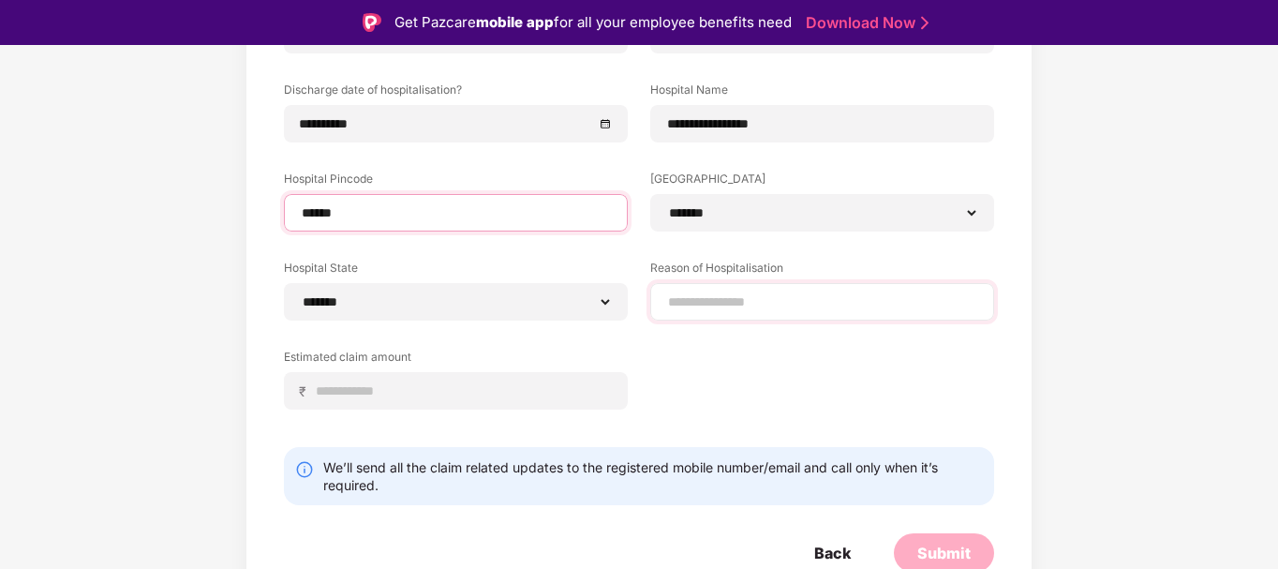
type input "******"
click at [751, 311] on input at bounding box center [822, 302] width 312 height 20
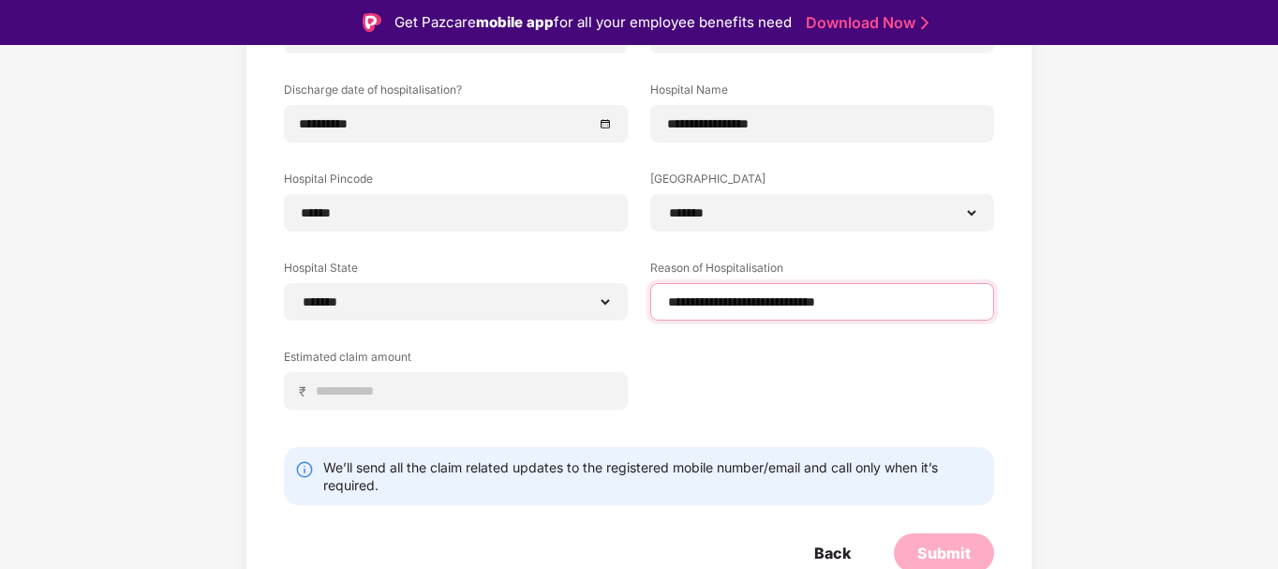
type input "**********"
click at [713, 351] on div "**********" at bounding box center [639, 215] width 710 height 445
click at [568, 387] on input at bounding box center [463, 391] width 297 height 20
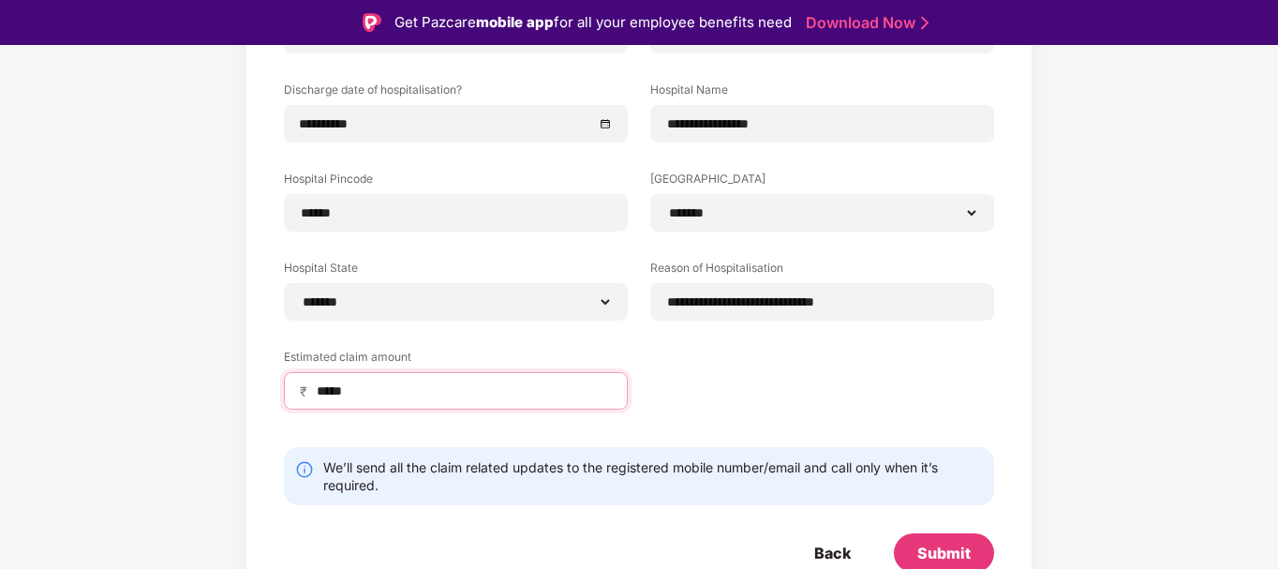
type input "*****"
click at [745, 401] on div "**********" at bounding box center [639, 215] width 710 height 445
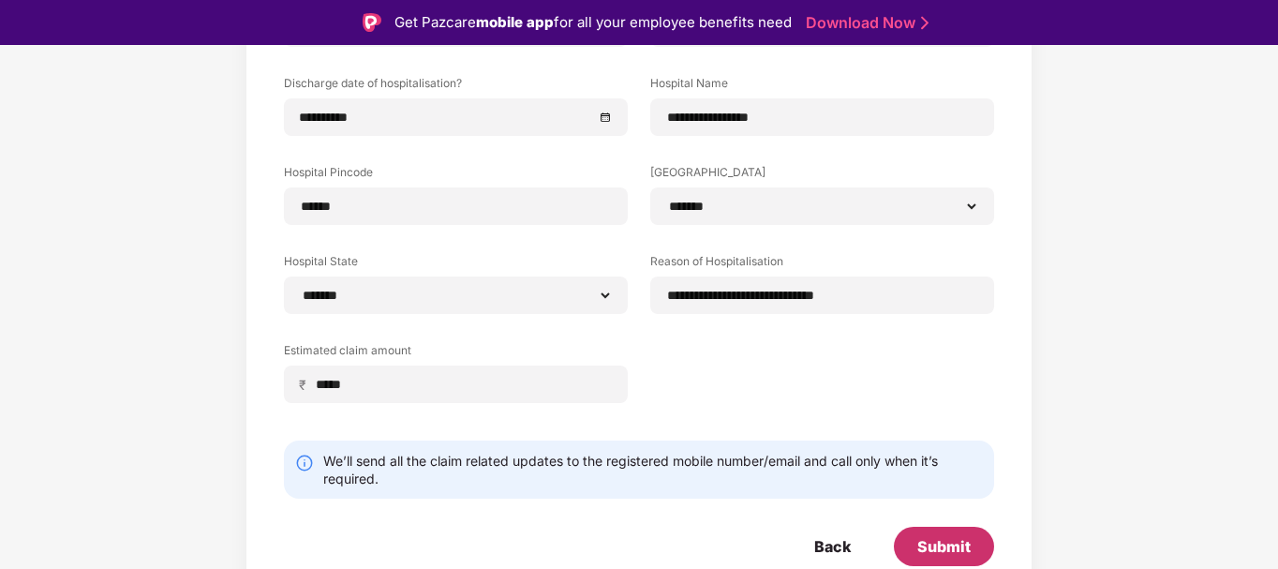
click at [958, 550] on div "Submit" at bounding box center [943, 546] width 53 height 21
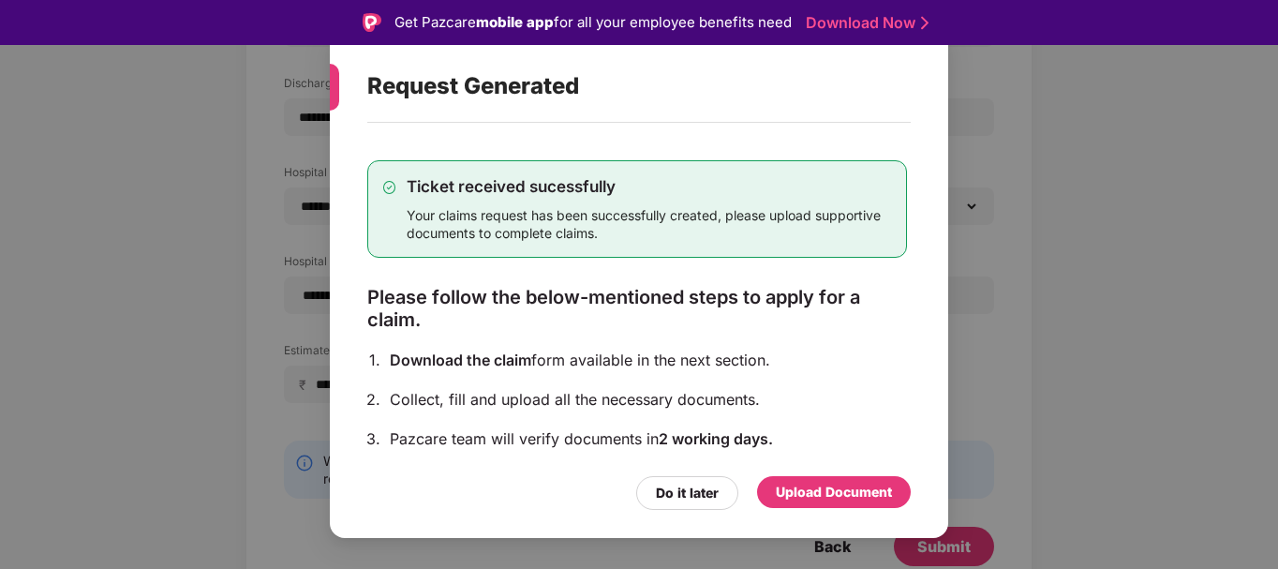
click at [825, 488] on div "Upload Document" at bounding box center [834, 492] width 116 height 21
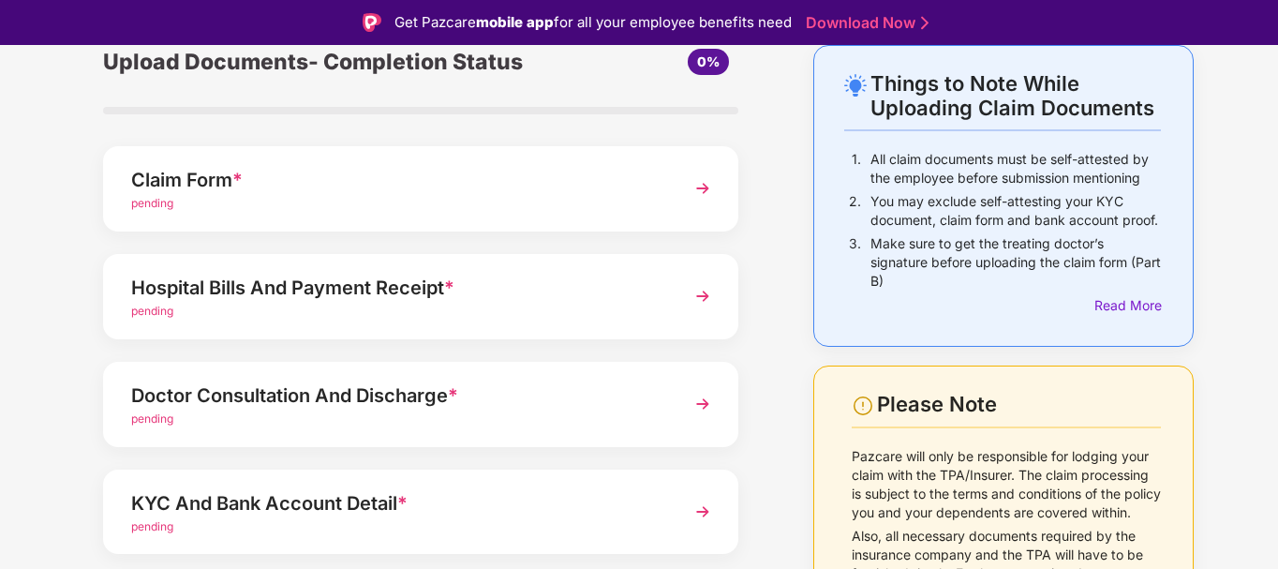
scroll to position [87, 0]
click at [694, 189] on img at bounding box center [703, 189] width 34 height 34
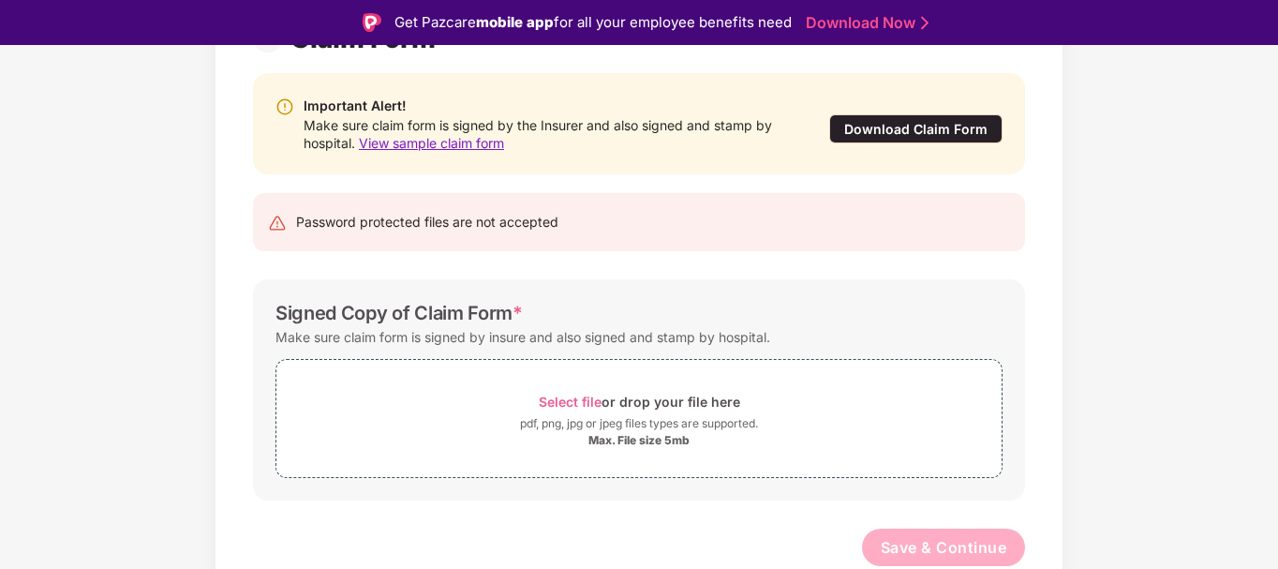
scroll to position [45, 0]
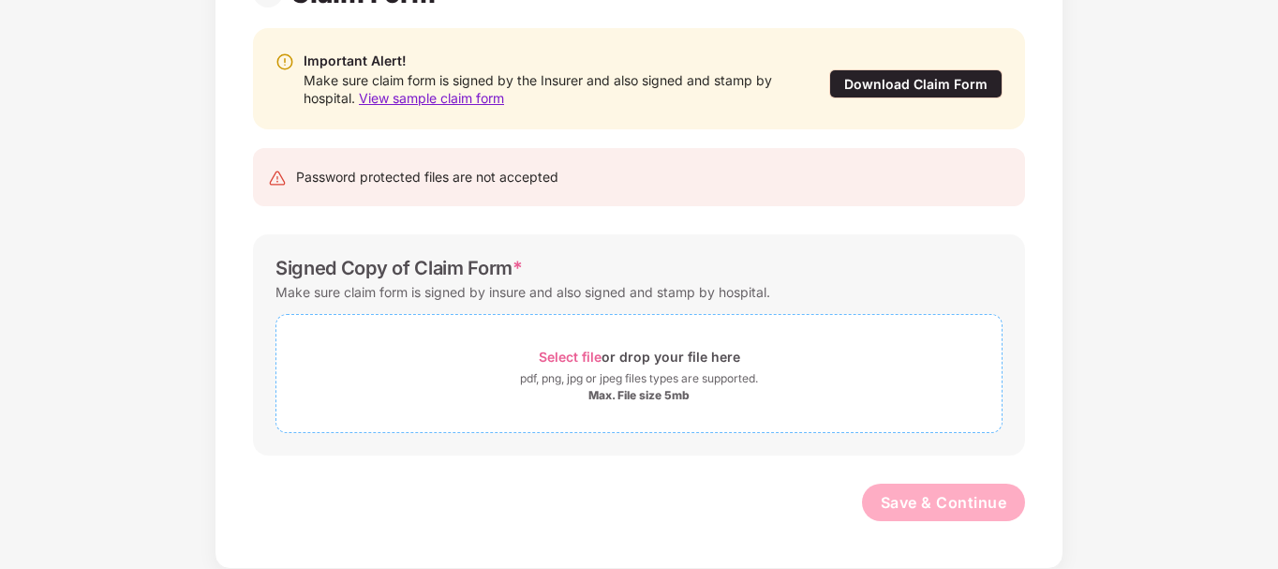
click at [577, 356] on span "Select file" at bounding box center [570, 357] width 63 height 16
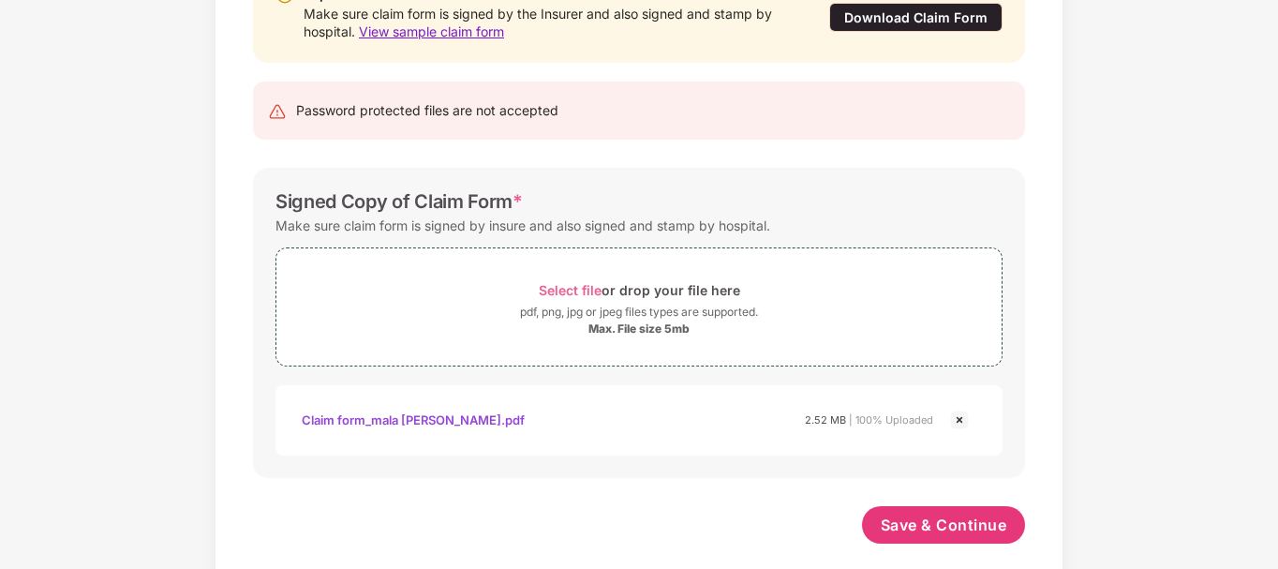
scroll to position [243, 0]
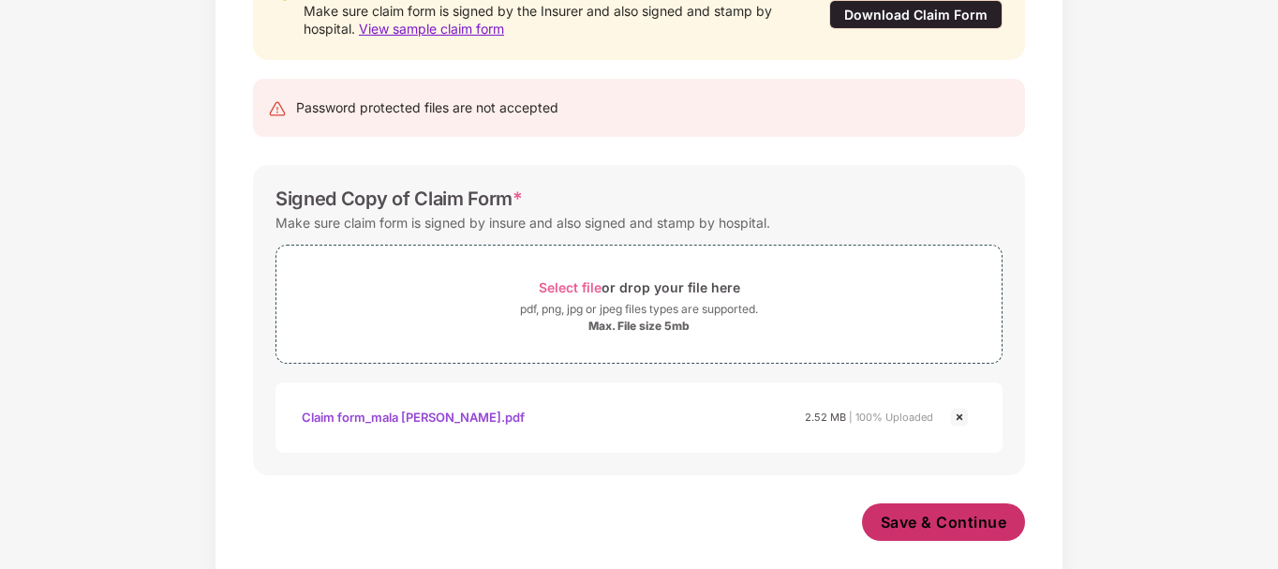
click at [947, 534] on button "Save & Continue" at bounding box center [944, 521] width 164 height 37
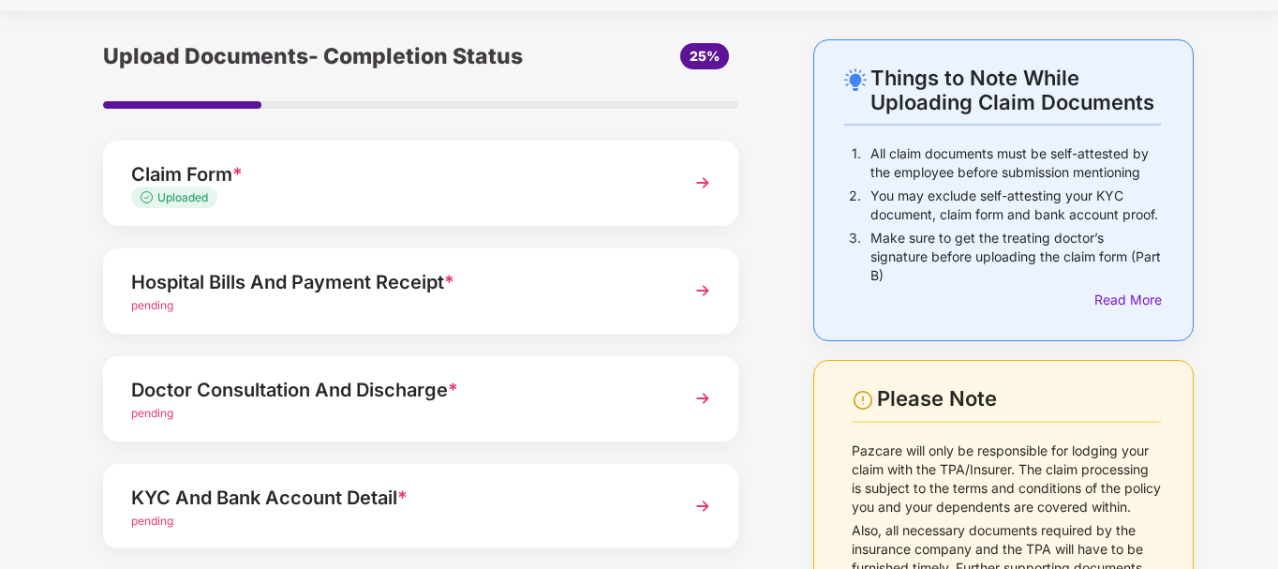
scroll to position [50, 0]
click at [694, 311] on div "Hospital Bills And Payment Receipt * pending" at bounding box center [420, 289] width 635 height 85
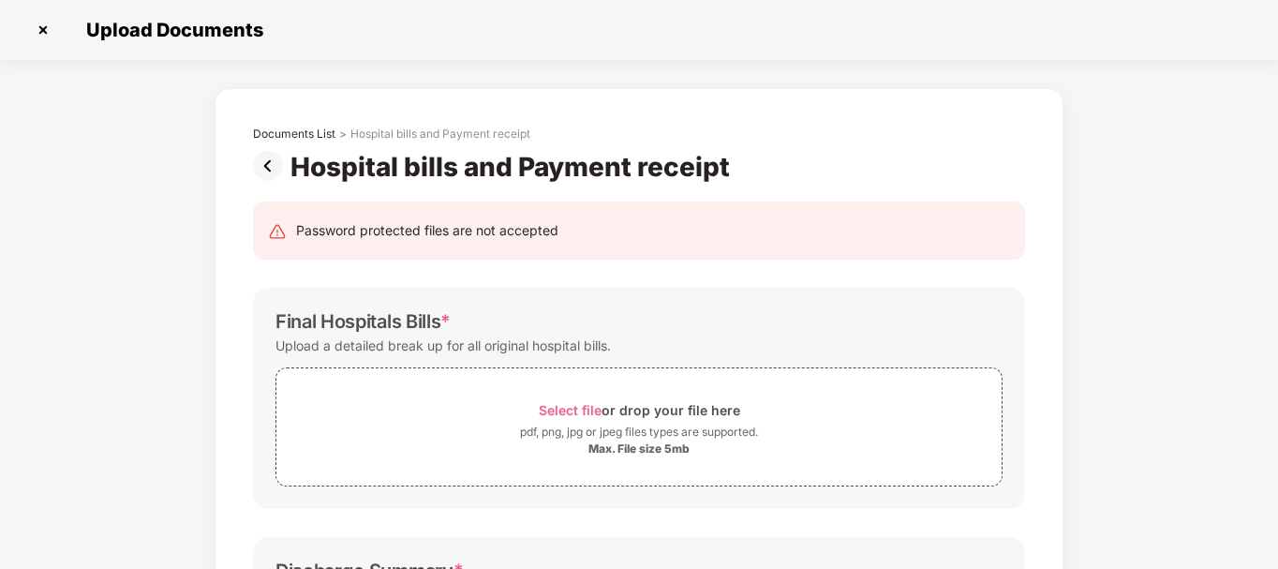
click at [578, 407] on span "Select file" at bounding box center [570, 410] width 63 height 16
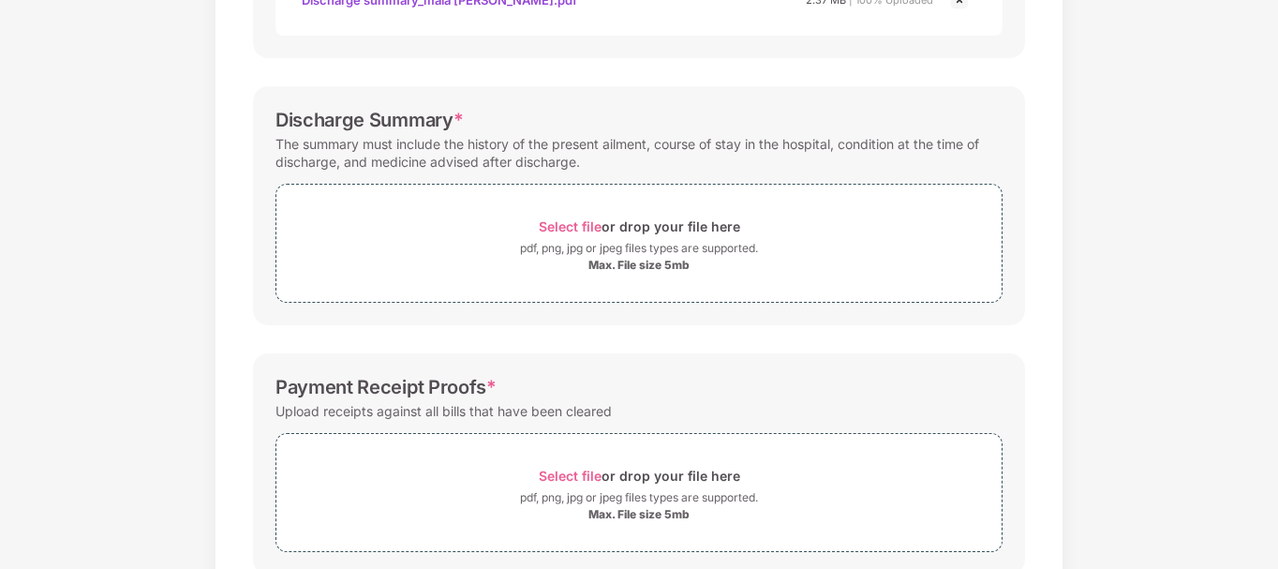
scroll to position [545, 0]
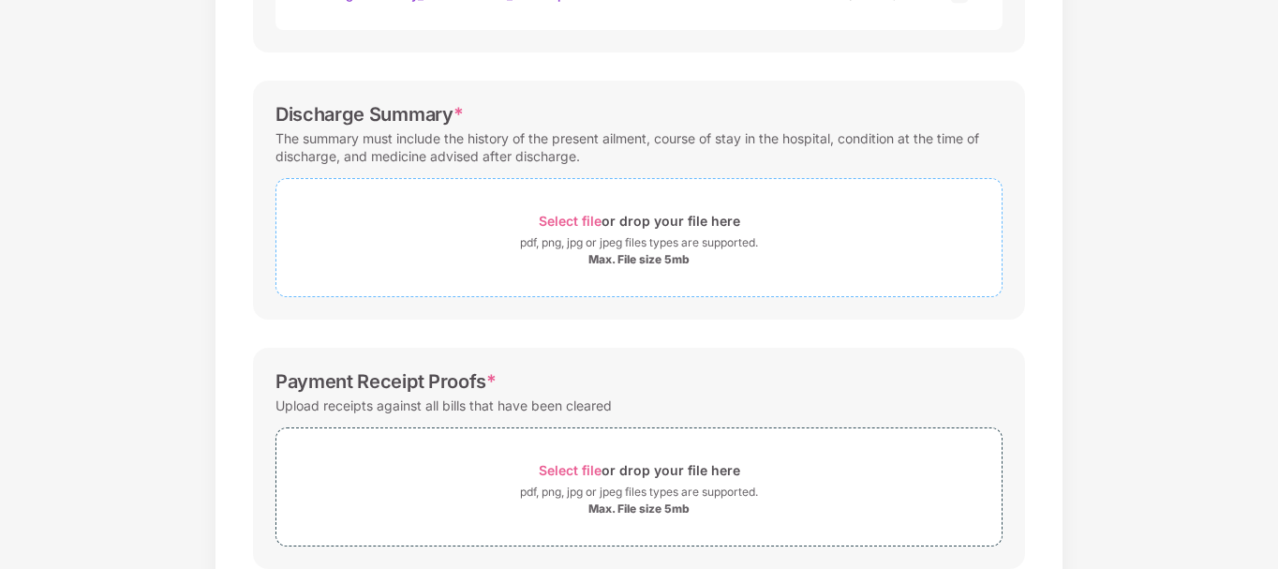
click at [580, 221] on span "Select file" at bounding box center [570, 221] width 63 height 16
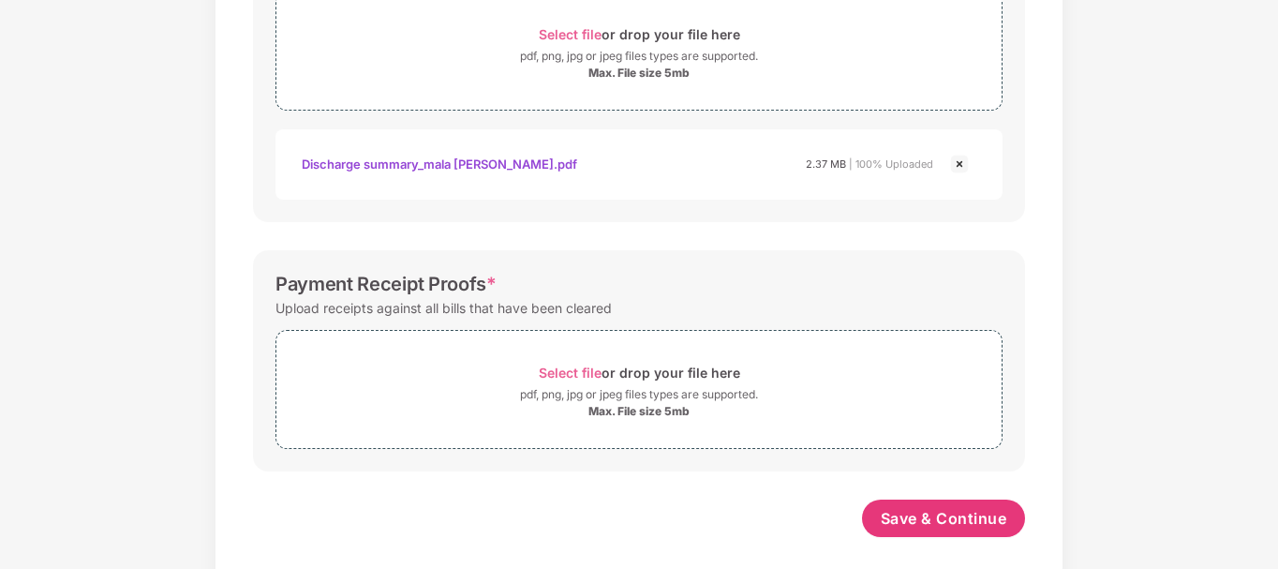
scroll to position [748, 0]
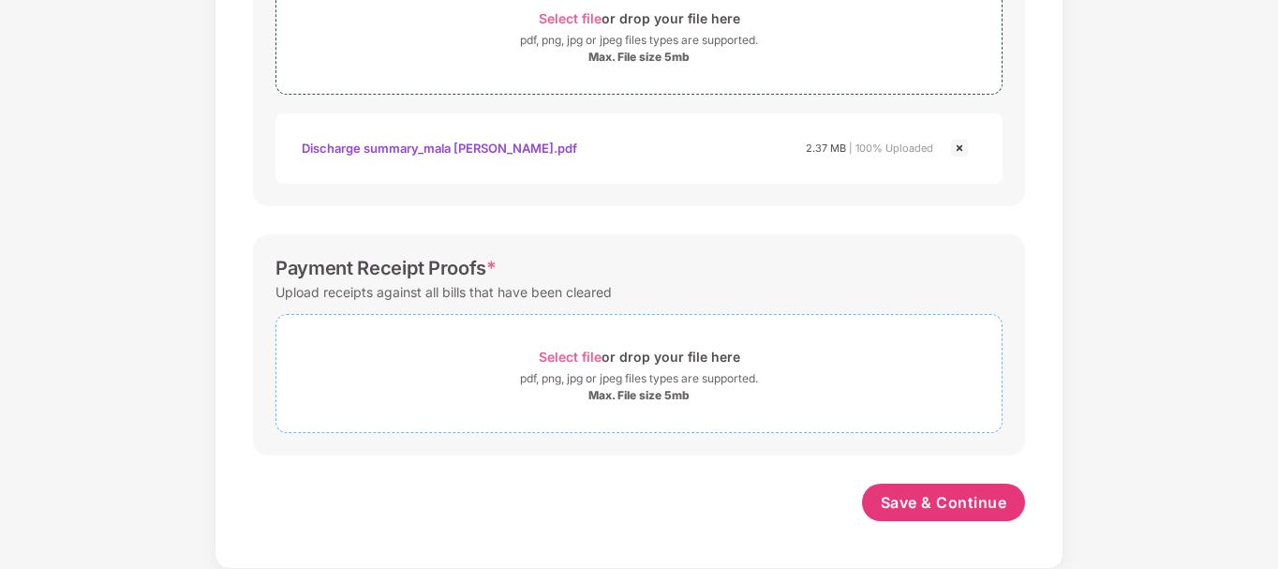
click at [571, 361] on span "Select file" at bounding box center [570, 357] width 63 height 16
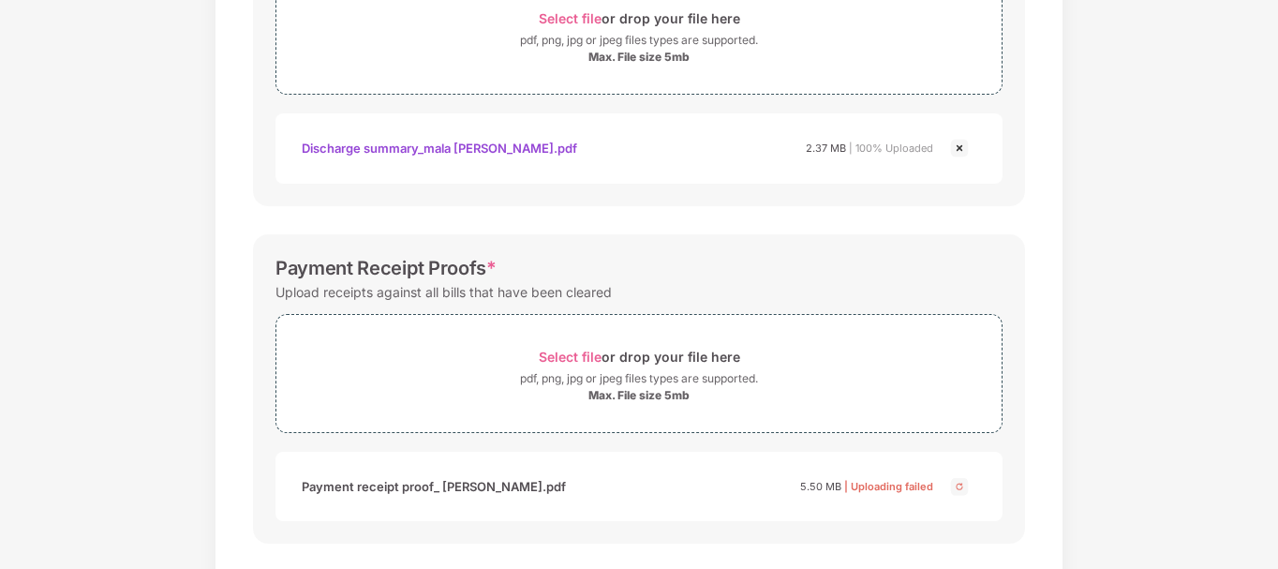
click at [958, 489] on img at bounding box center [959, 486] width 22 height 22
click at [586, 358] on span "Select file" at bounding box center [570, 357] width 63 height 16
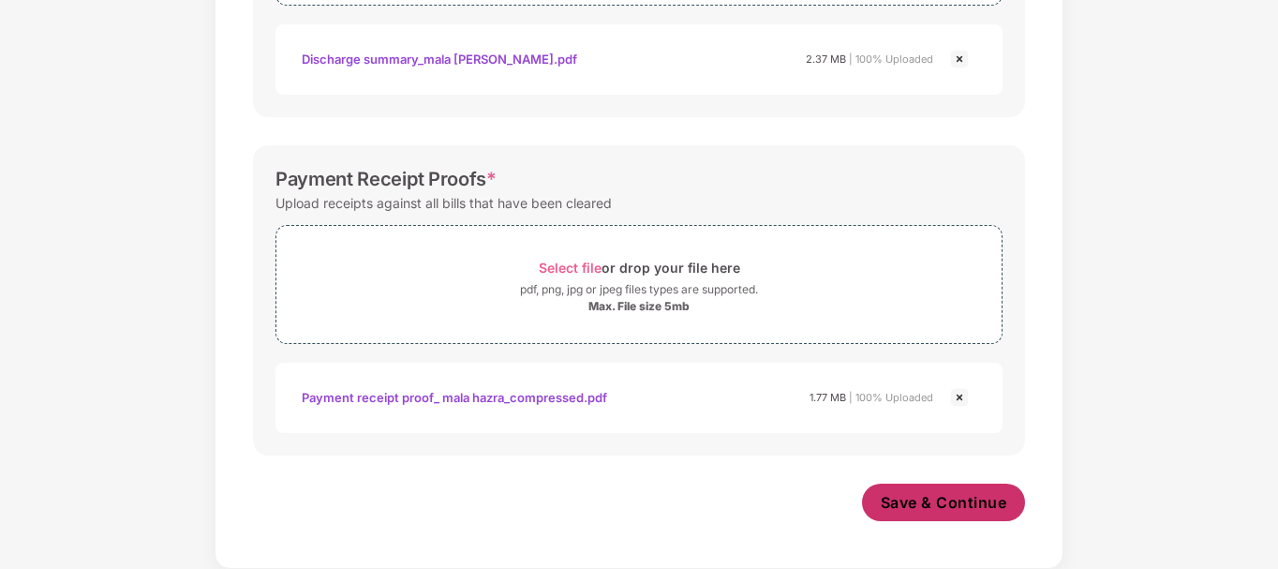
click at [970, 505] on span "Save & Continue" at bounding box center [944, 502] width 127 height 21
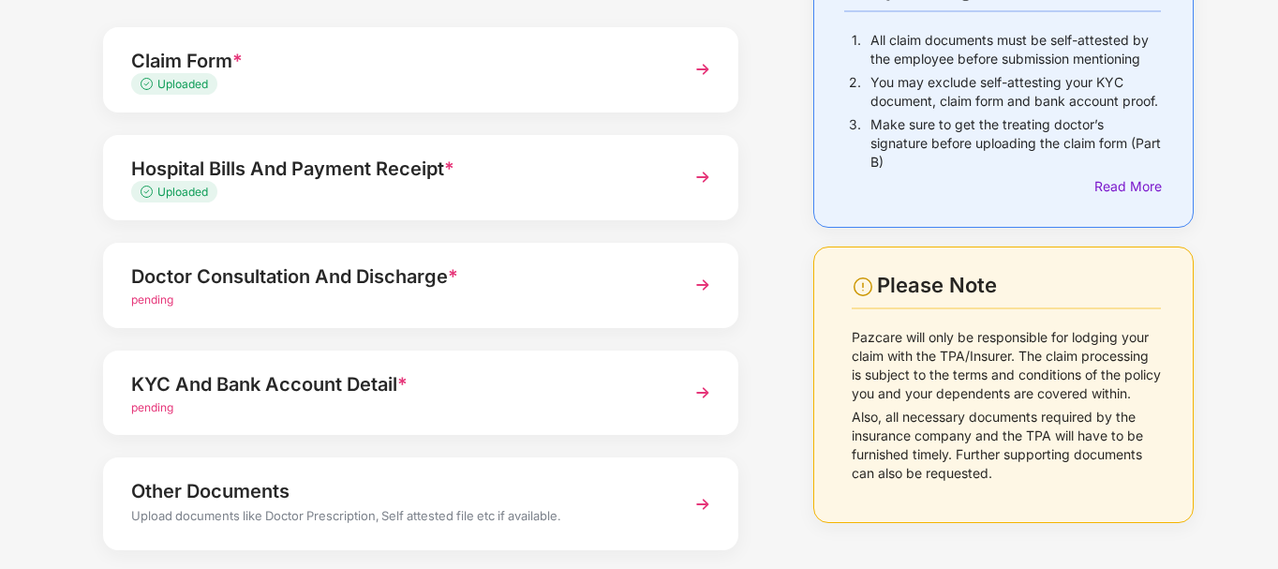
scroll to position [220, 0]
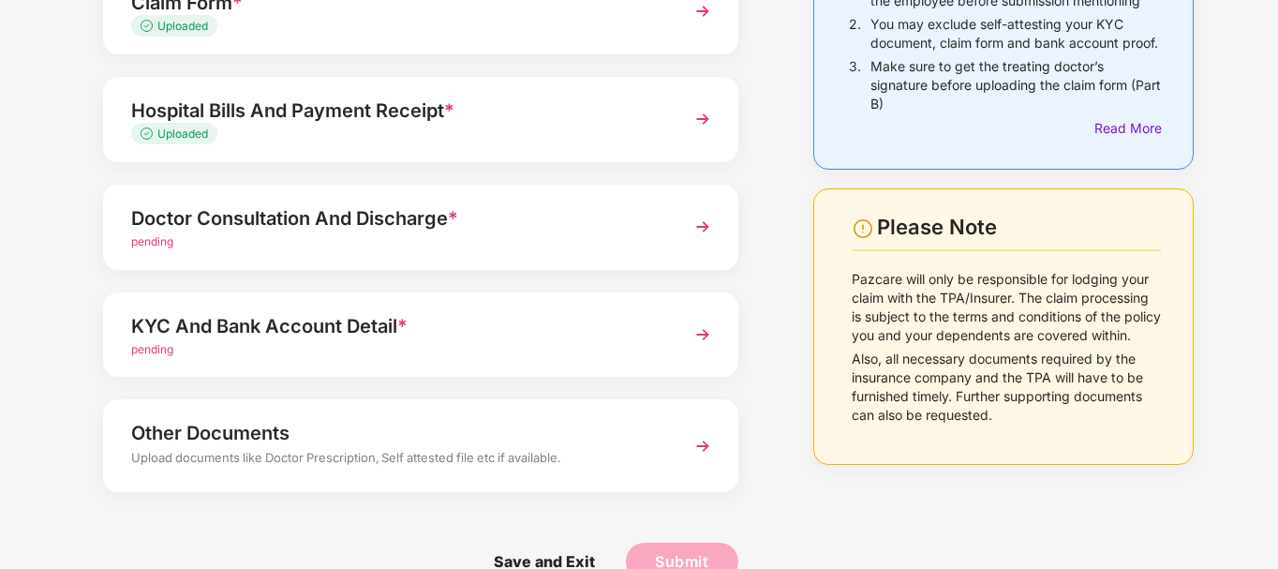
click at [706, 224] on img at bounding box center [703, 227] width 34 height 34
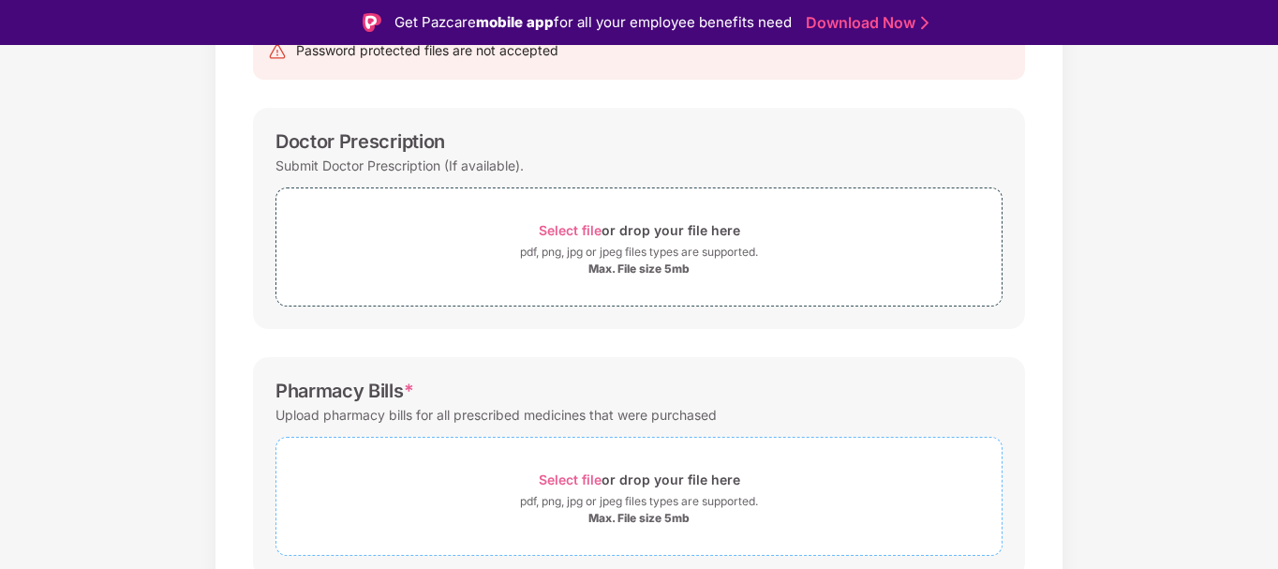
scroll to position [226, 0]
click at [582, 231] on span "Select file" at bounding box center [570, 229] width 63 height 16
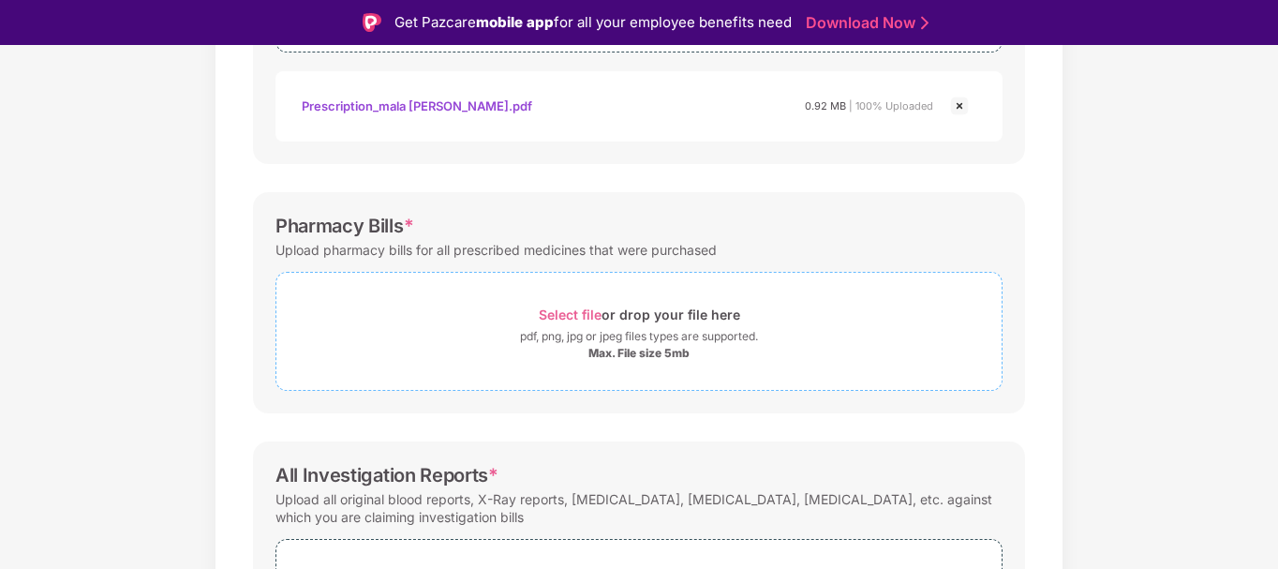
scroll to position [480, 0]
click at [594, 312] on span "Select file" at bounding box center [570, 314] width 63 height 16
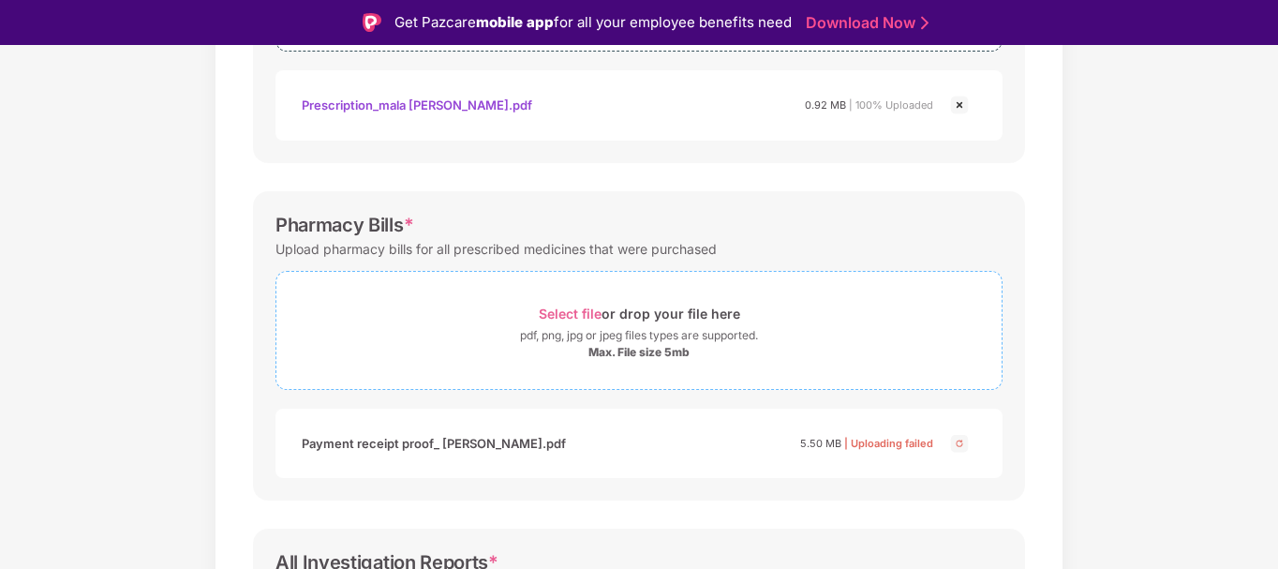
click at [585, 321] on span "Select file" at bounding box center [570, 314] width 63 height 16
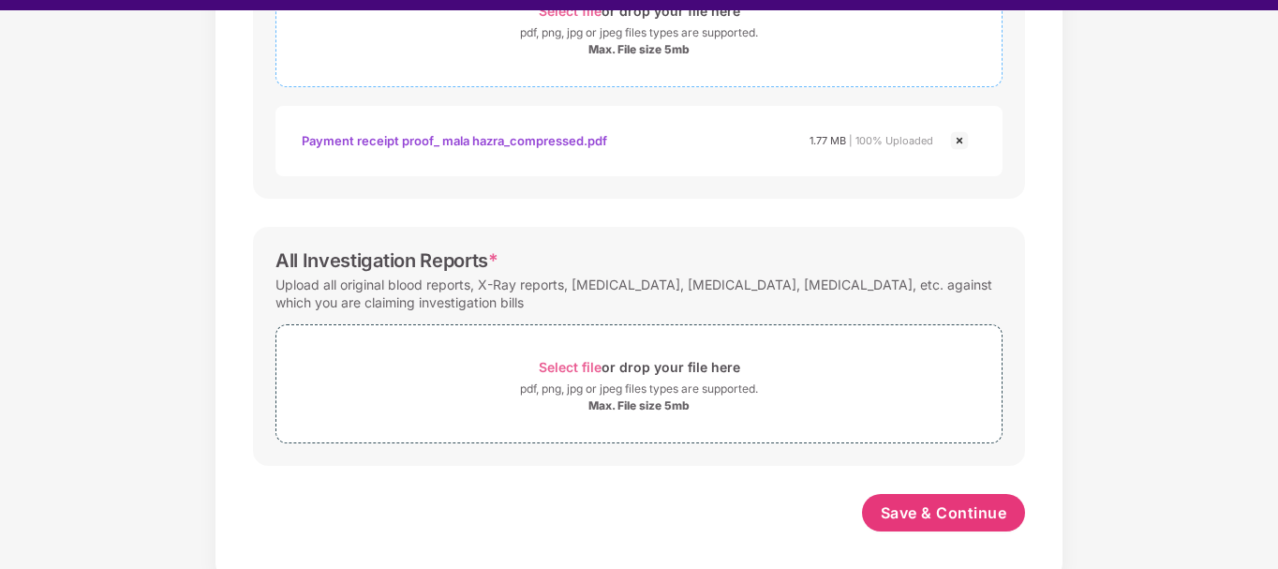
scroll to position [36, 0]
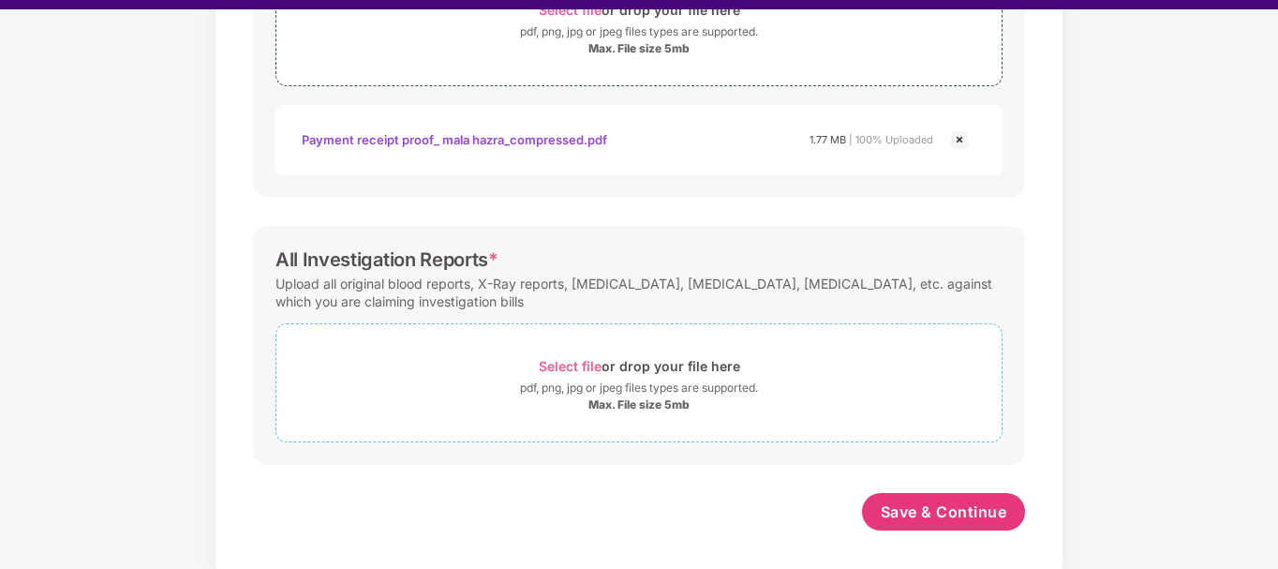
click at [581, 366] on span "Select file" at bounding box center [570, 366] width 63 height 16
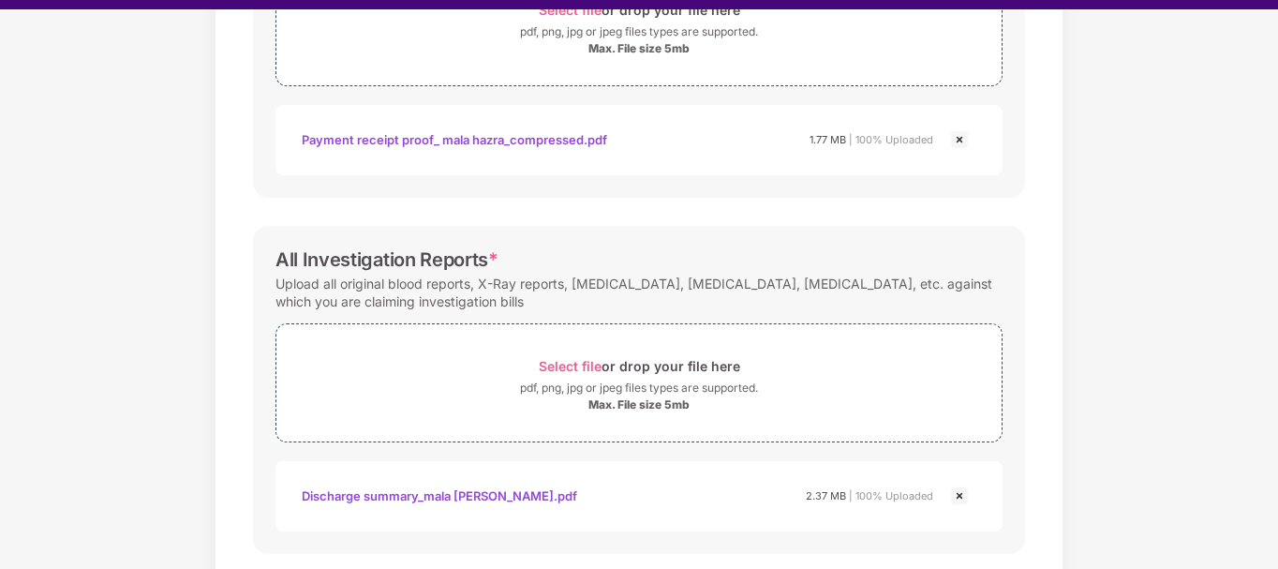
scroll to position [837, 0]
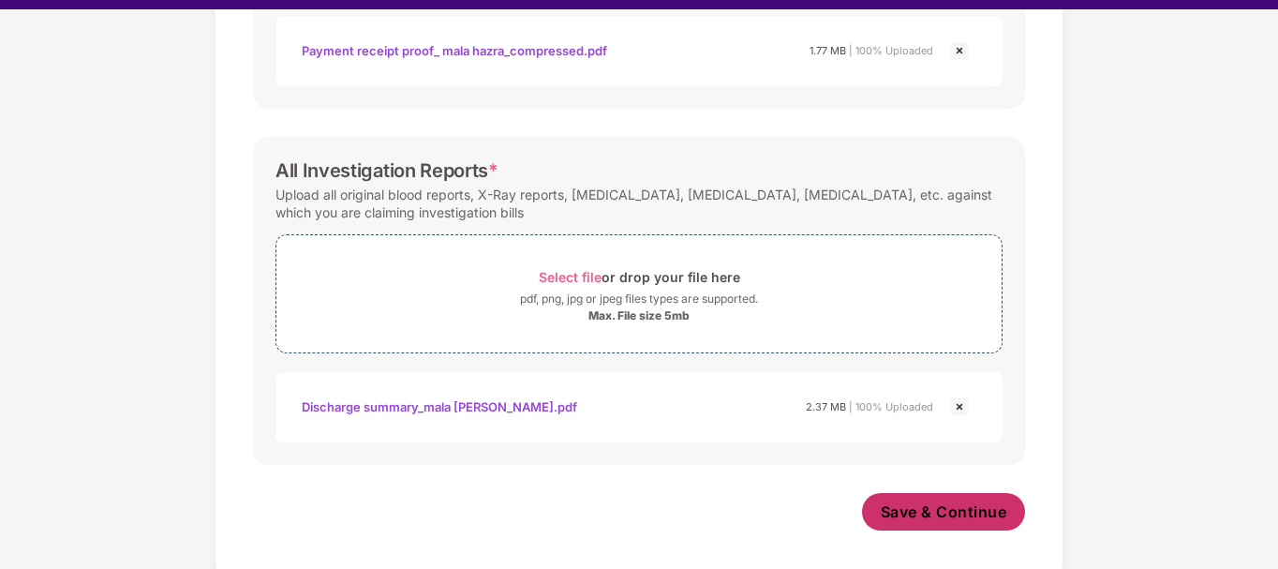
click at [963, 517] on span "Save & Continue" at bounding box center [944, 511] width 127 height 21
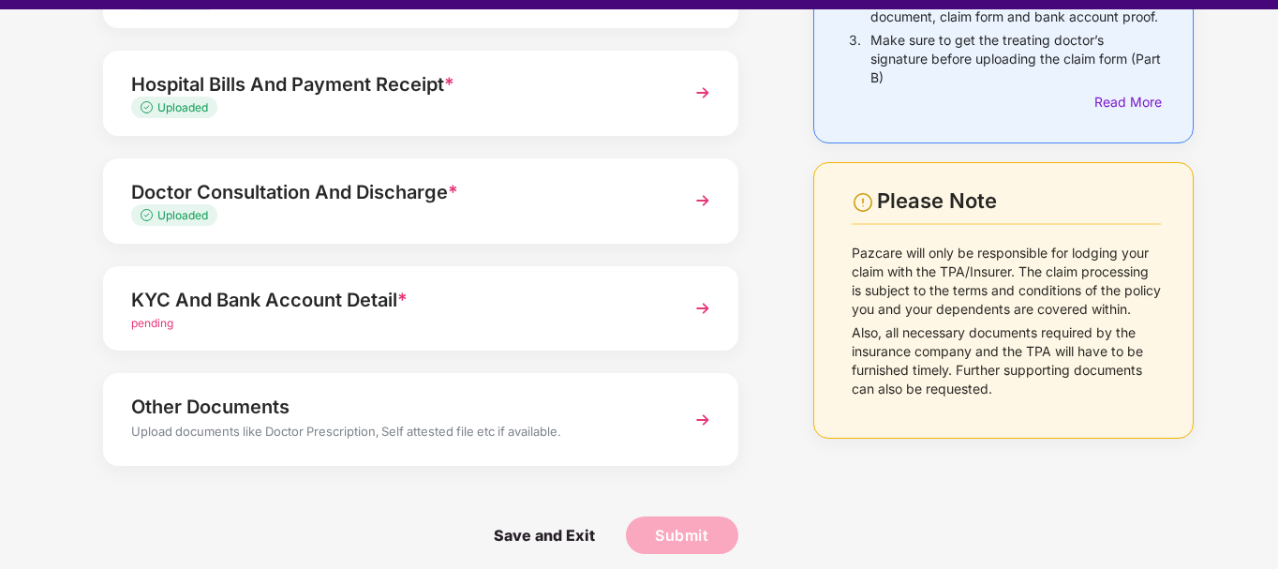
scroll to position [258, 0]
click at [697, 315] on img at bounding box center [703, 307] width 34 height 34
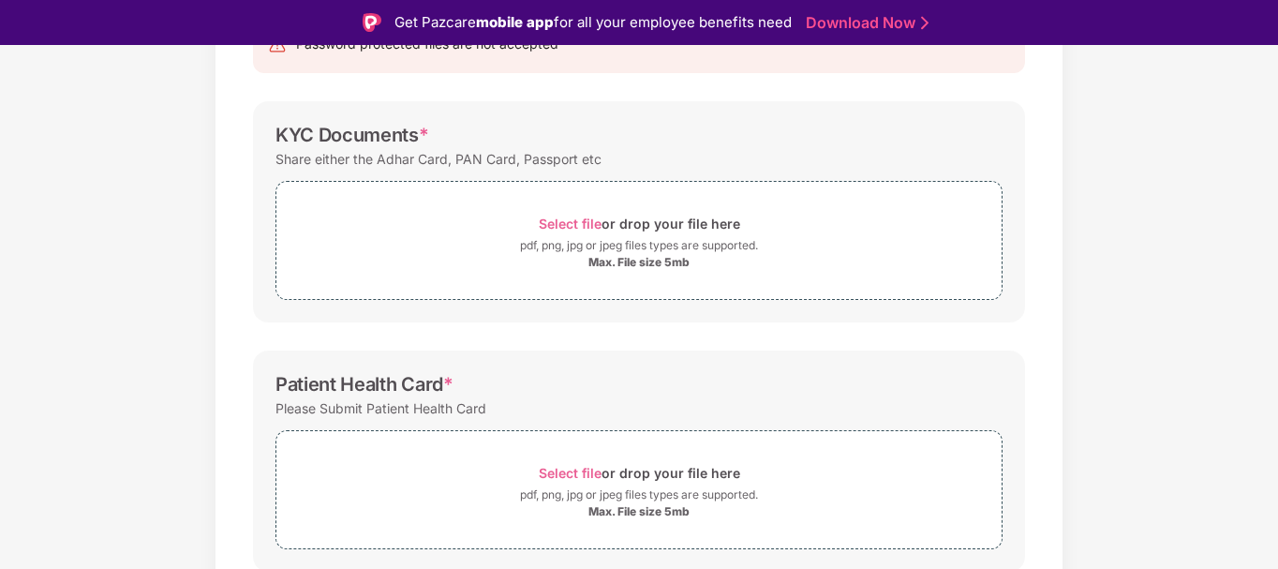
scroll to position [231, 0]
click at [571, 222] on span "Select file" at bounding box center [570, 224] width 63 height 16
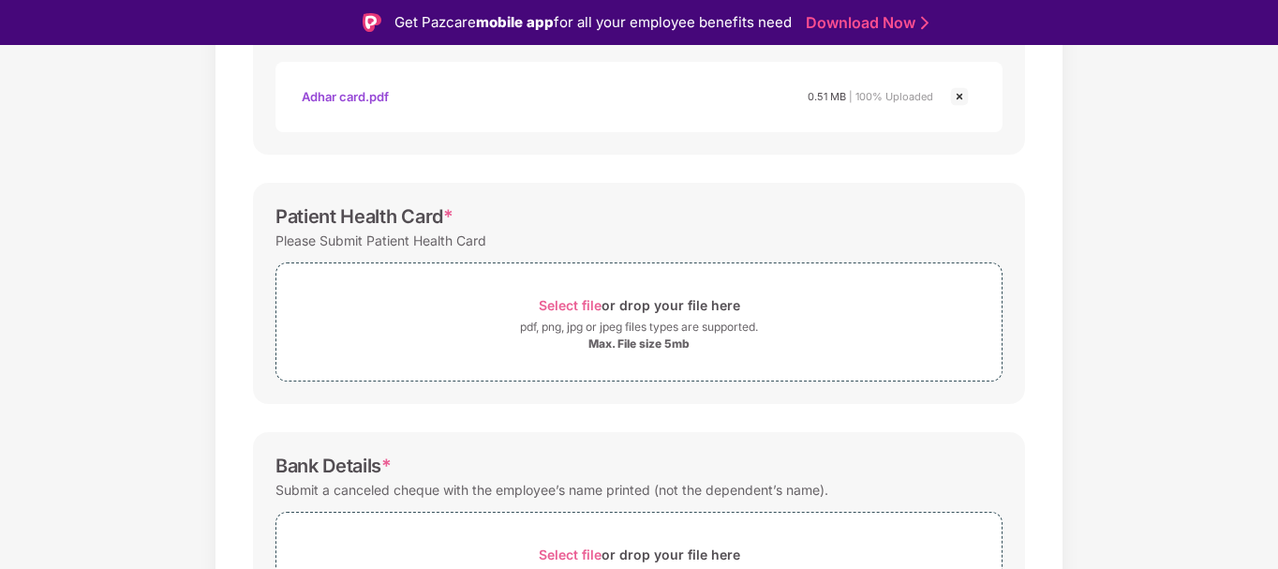
scroll to position [489, 0]
click at [567, 299] on span "Select file" at bounding box center [570, 304] width 63 height 16
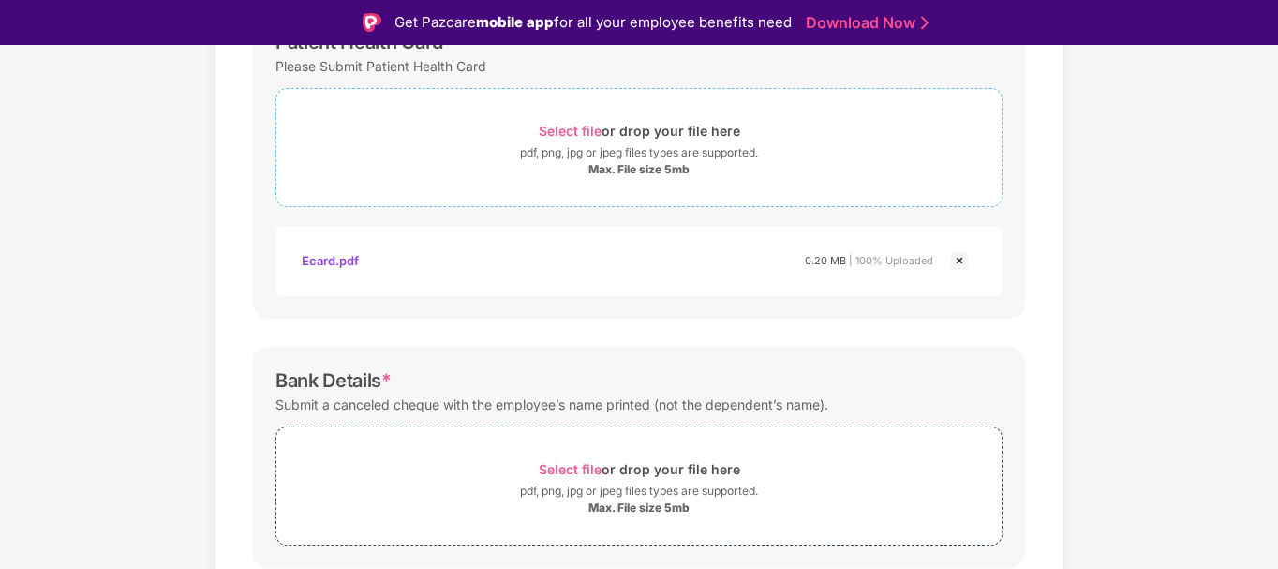
scroll to position [730, 0]
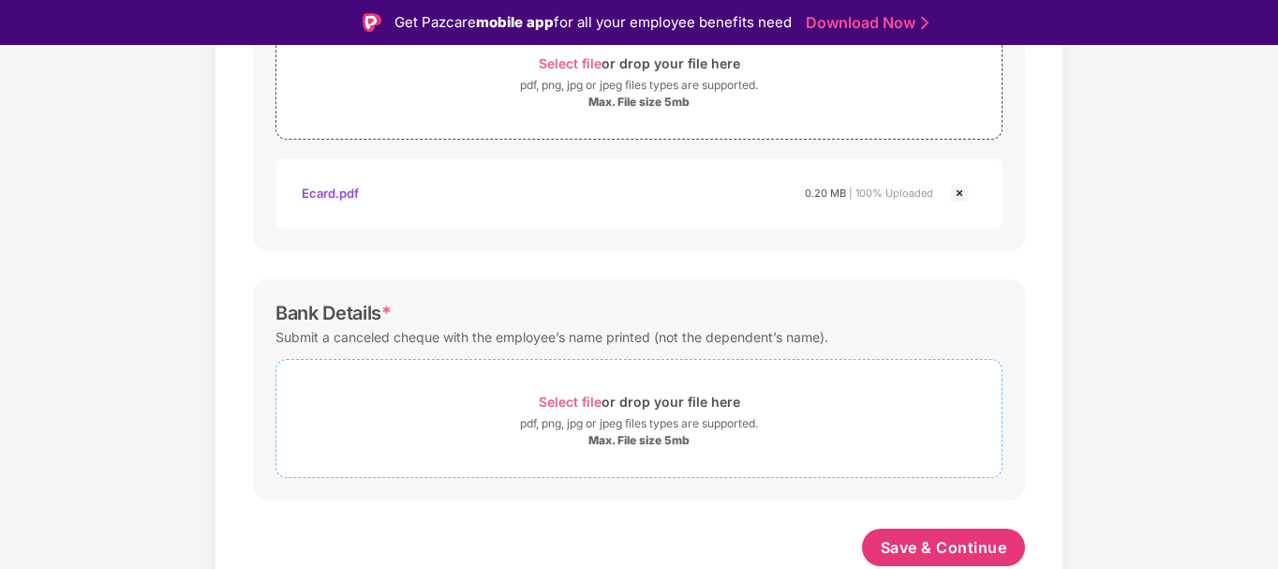
click at [582, 400] on span "Select file" at bounding box center [570, 402] width 63 height 16
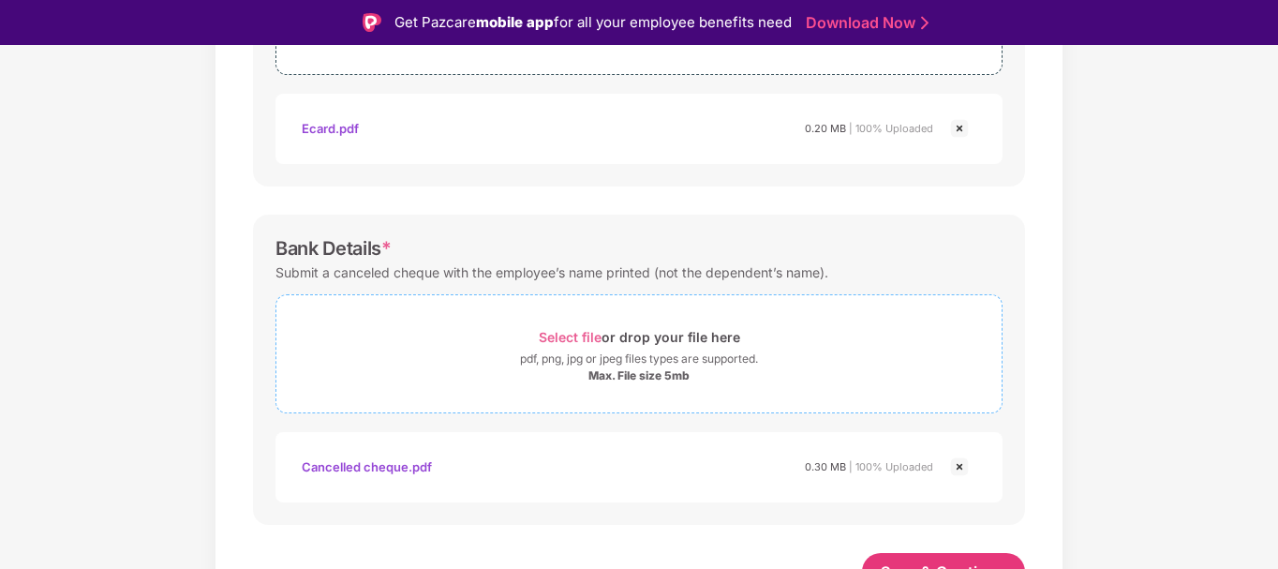
scroll to position [819, 0]
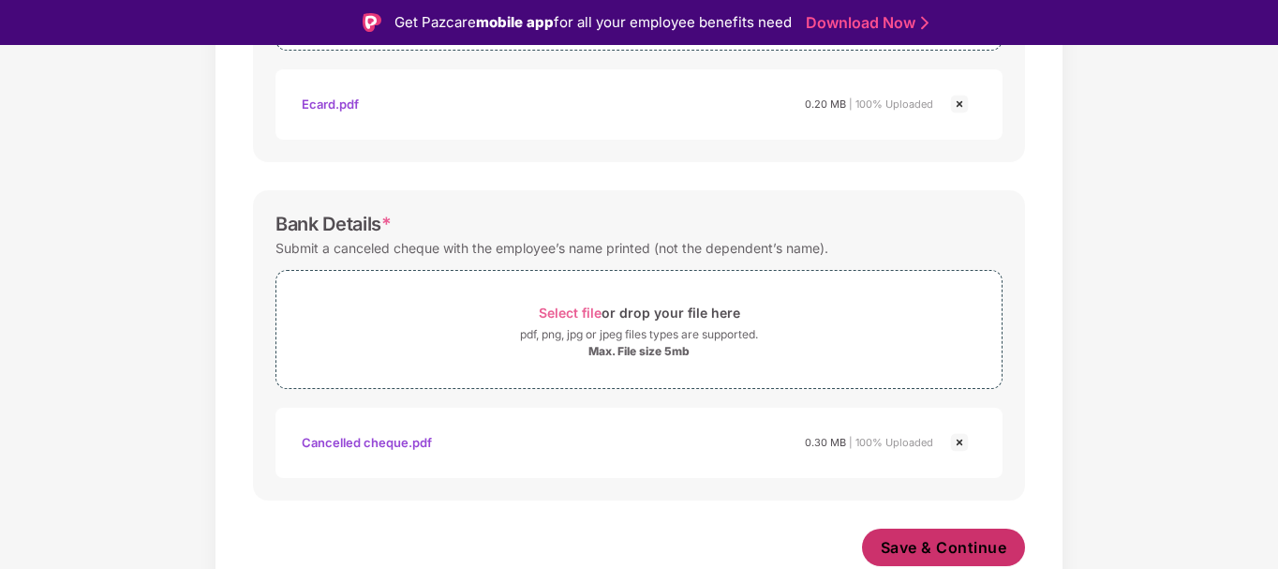
click at [959, 538] on span "Save & Continue" at bounding box center [944, 547] width 127 height 21
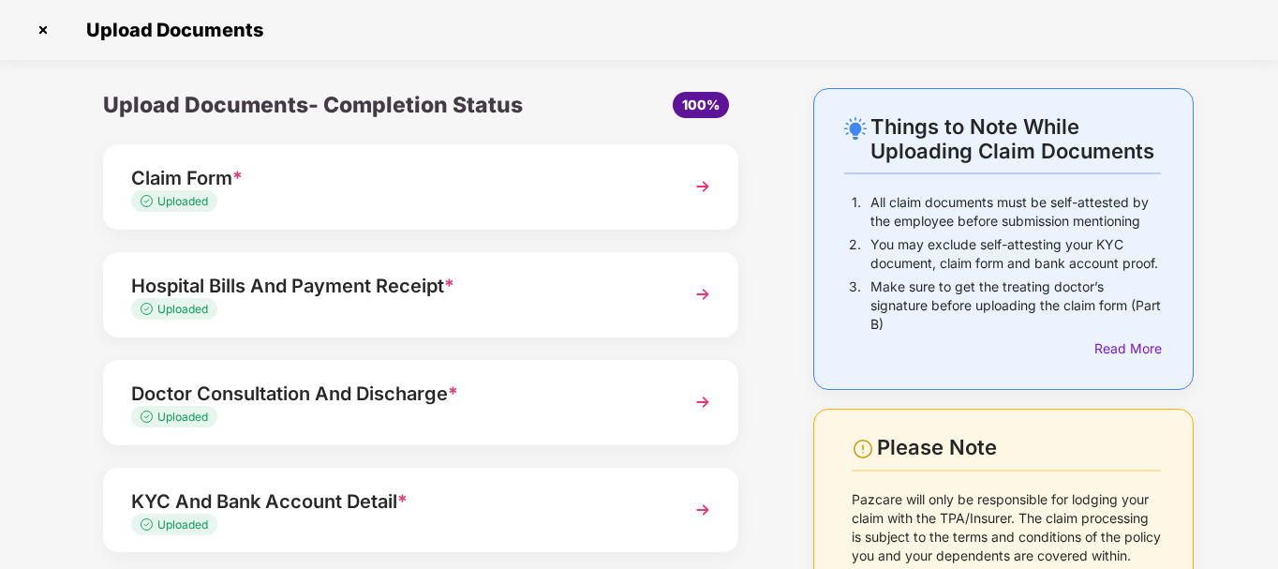
scroll to position [215, 0]
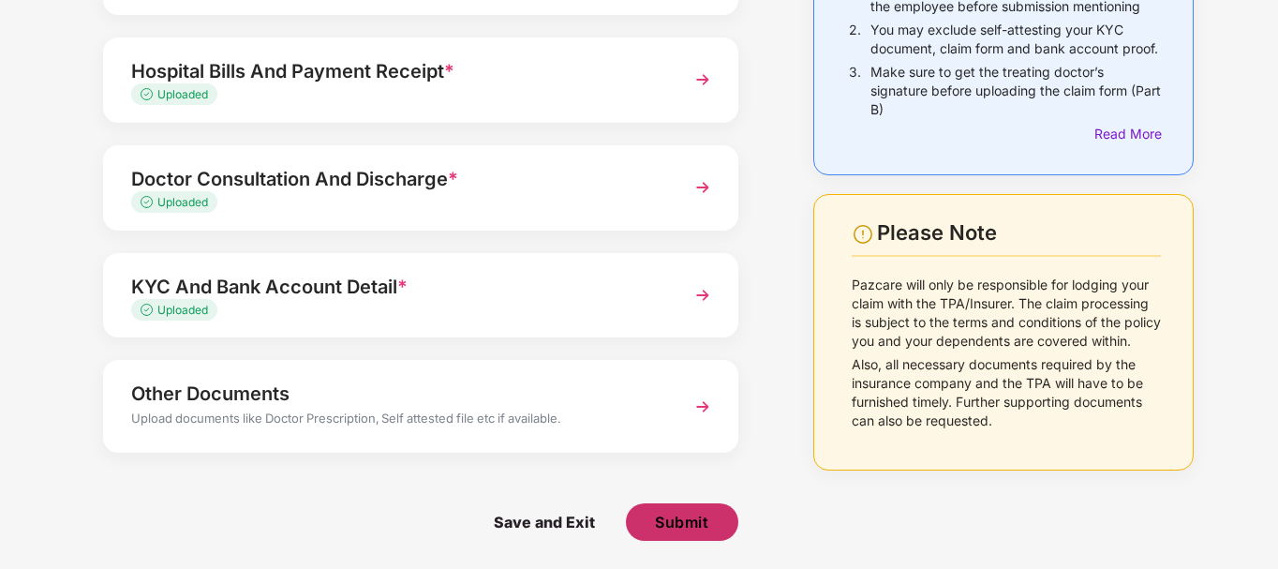
click at [680, 518] on span "Submit" at bounding box center [681, 522] width 53 height 21
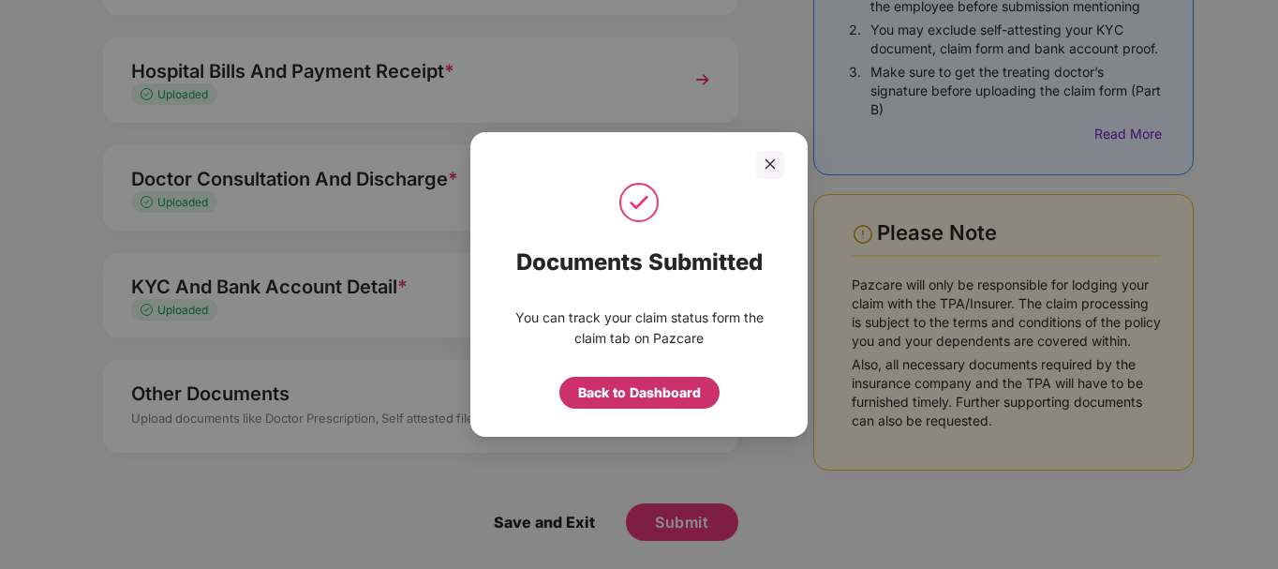
click at [668, 397] on div "Back to Dashboard" at bounding box center [639, 392] width 123 height 21
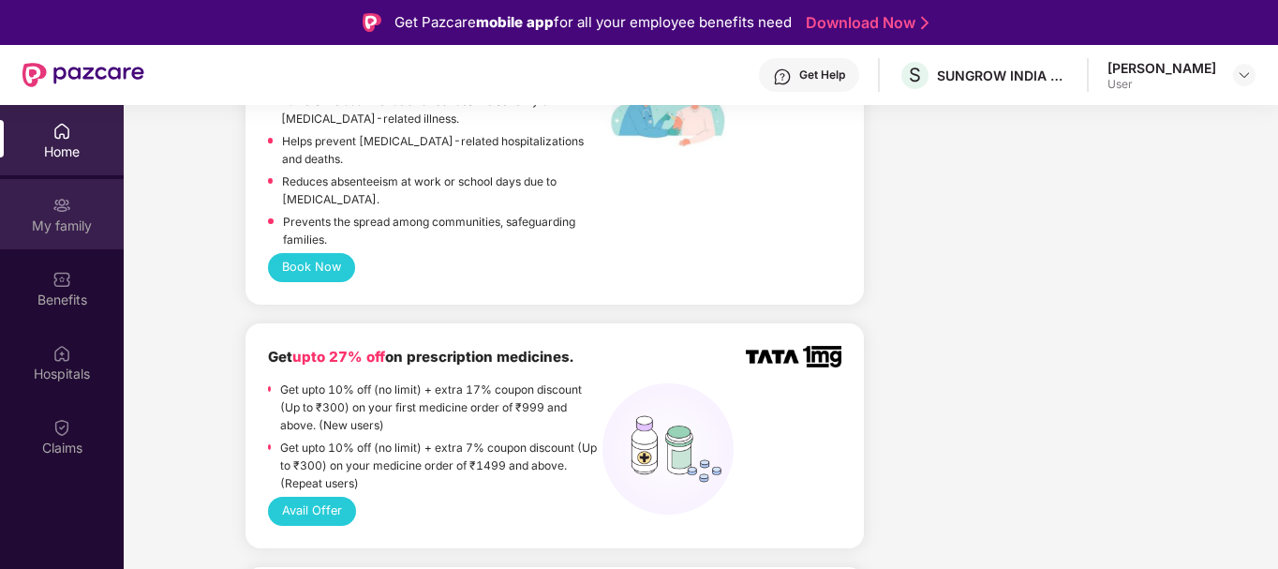
scroll to position [1384, 0]
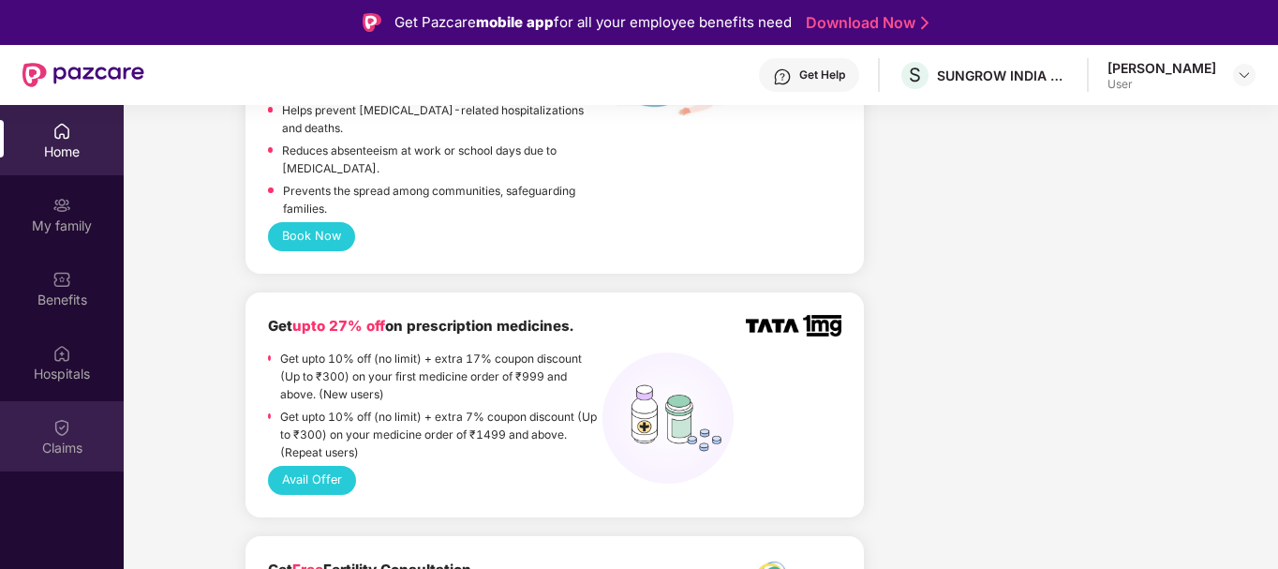
click at [57, 431] on img at bounding box center [61, 427] width 19 height 19
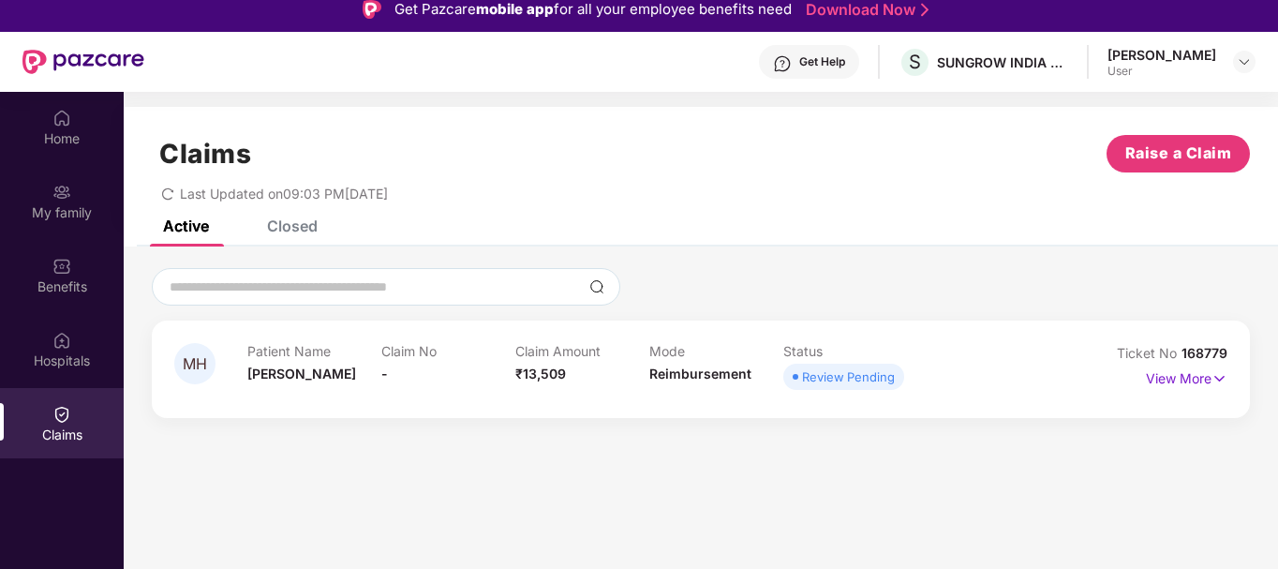
scroll to position [14, 0]
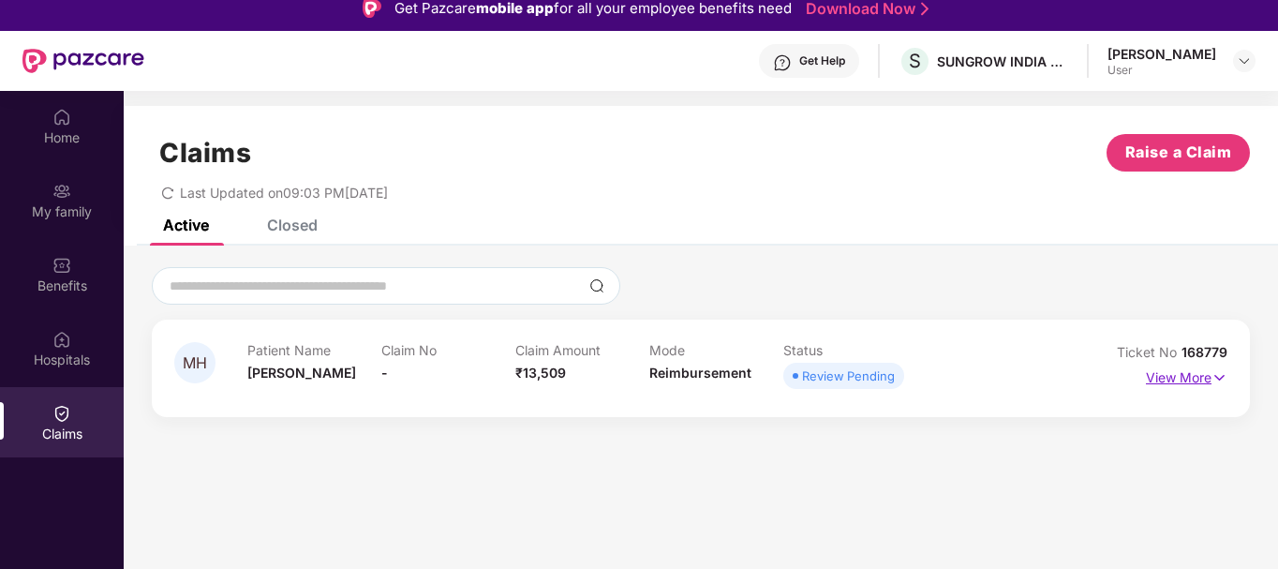
click at [1219, 383] on img at bounding box center [1220, 377] width 16 height 21
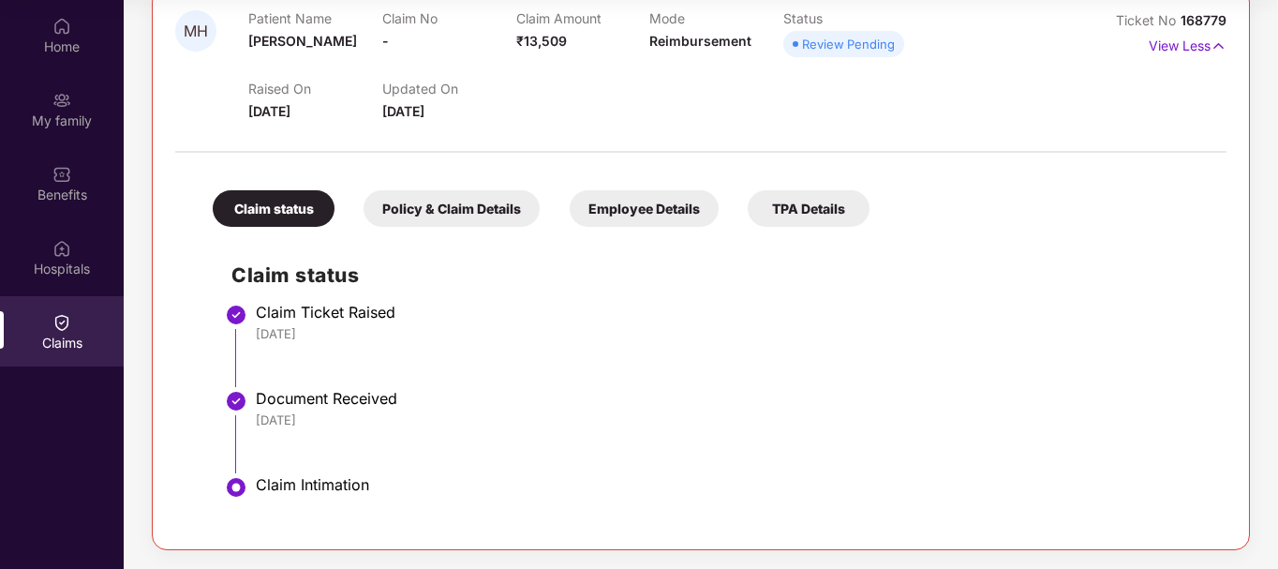
scroll to position [0, 0]
